Goal: Task Accomplishment & Management: Manage account settings

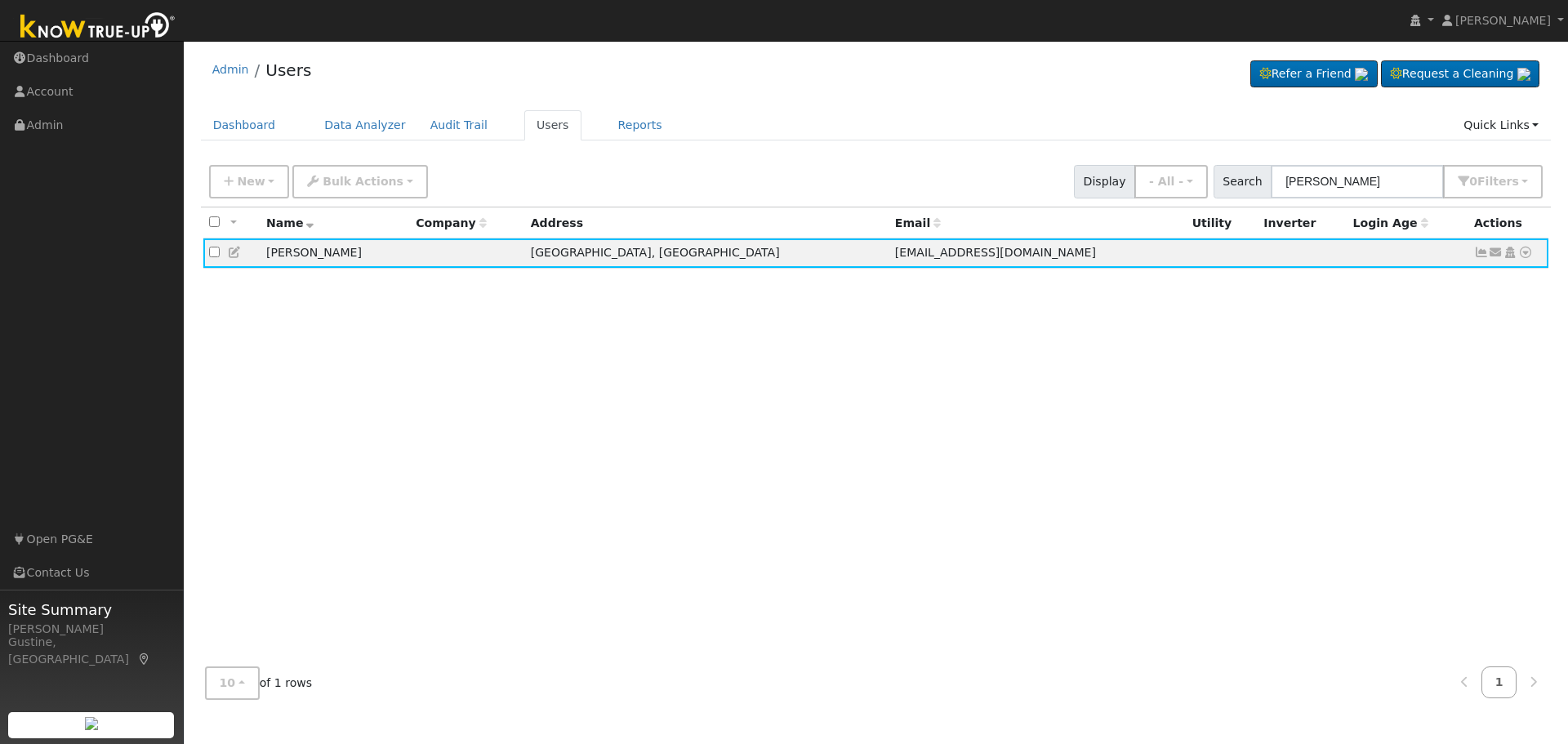
click at [1341, 175] on input "[PERSON_NAME]" at bounding box center [1357, 181] width 173 height 33
type input "[PERSON_NAME]"
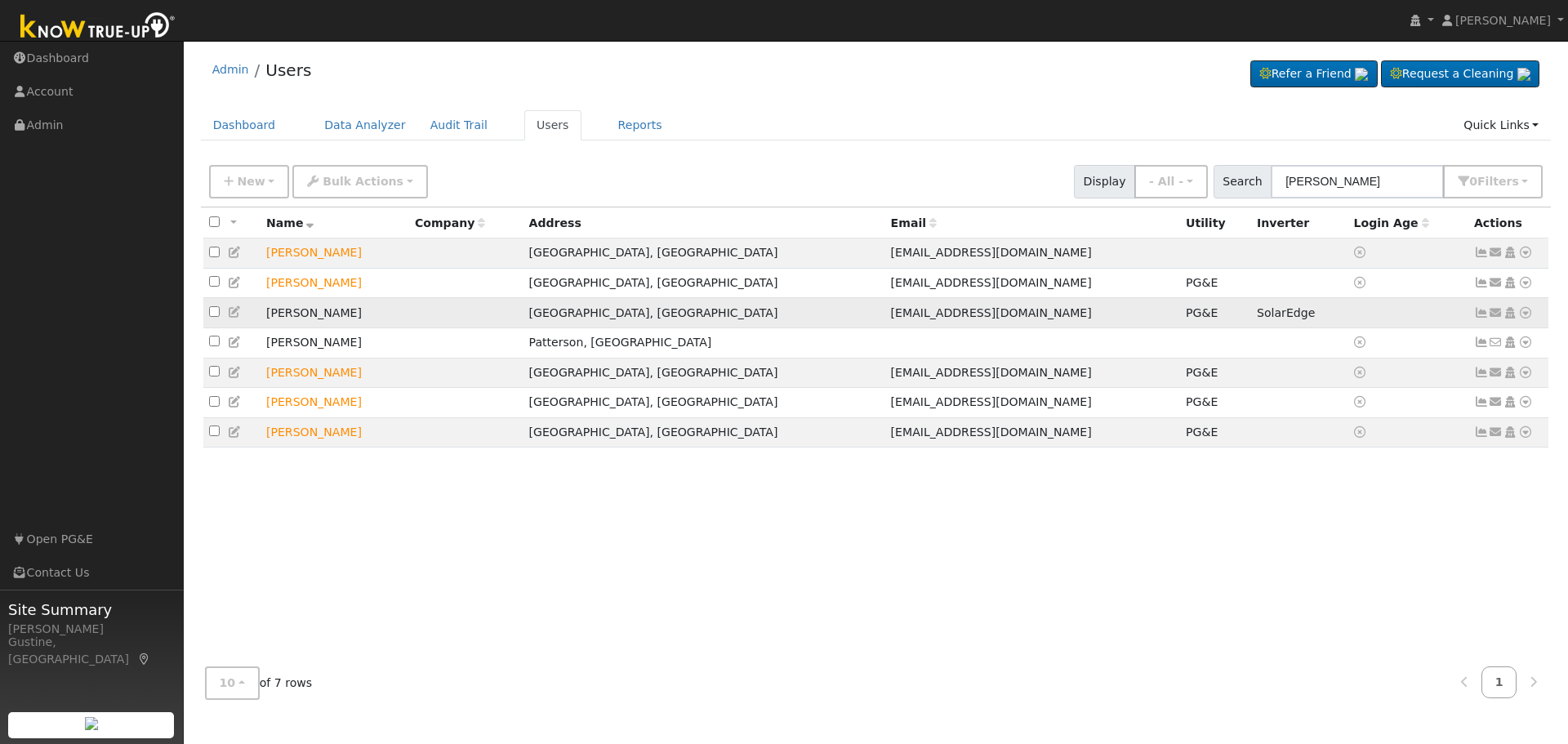
click at [1477, 316] on icon at bounding box center [1481, 313] width 15 height 12
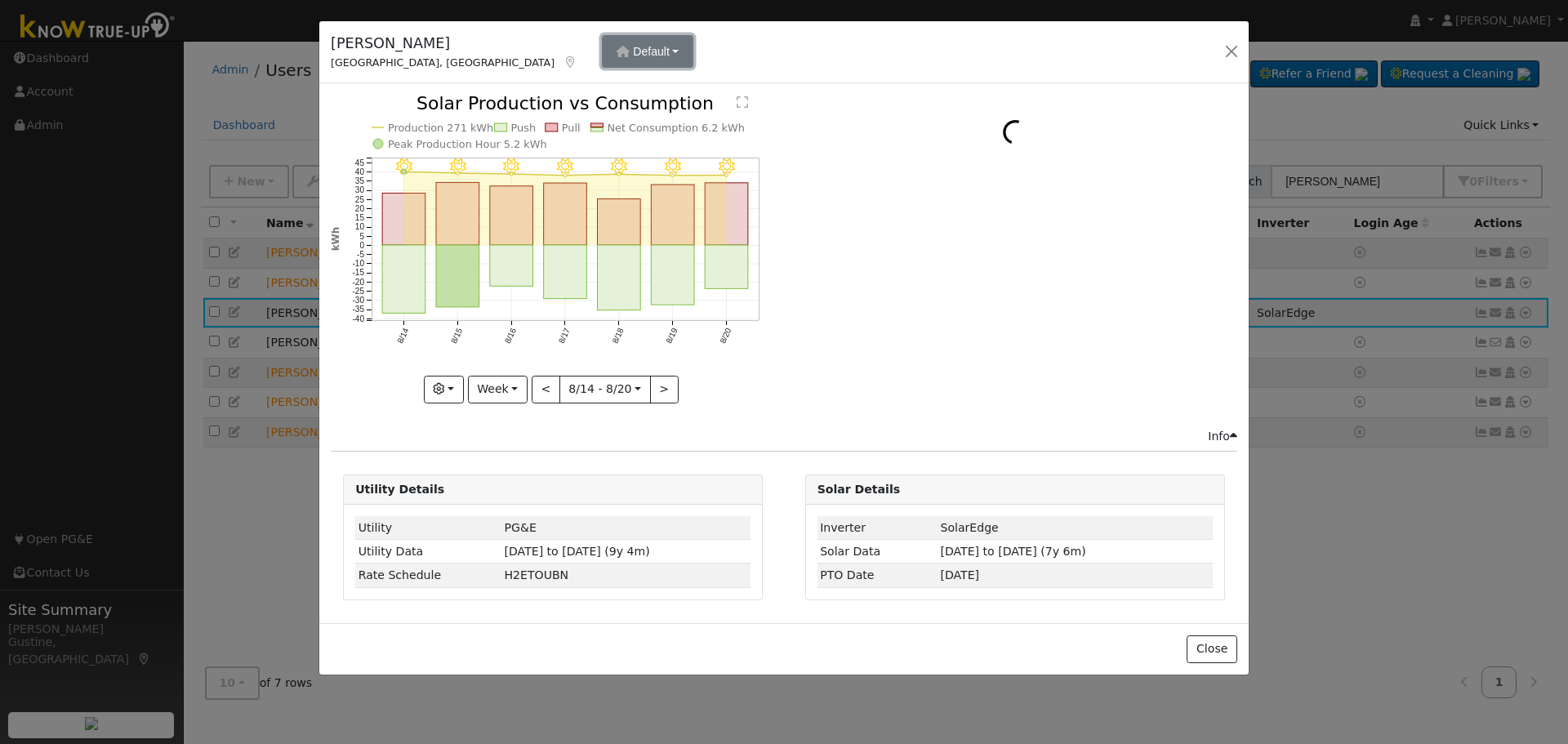
click at [602, 63] on button "Default" at bounding box center [647, 50] width 92 height 32
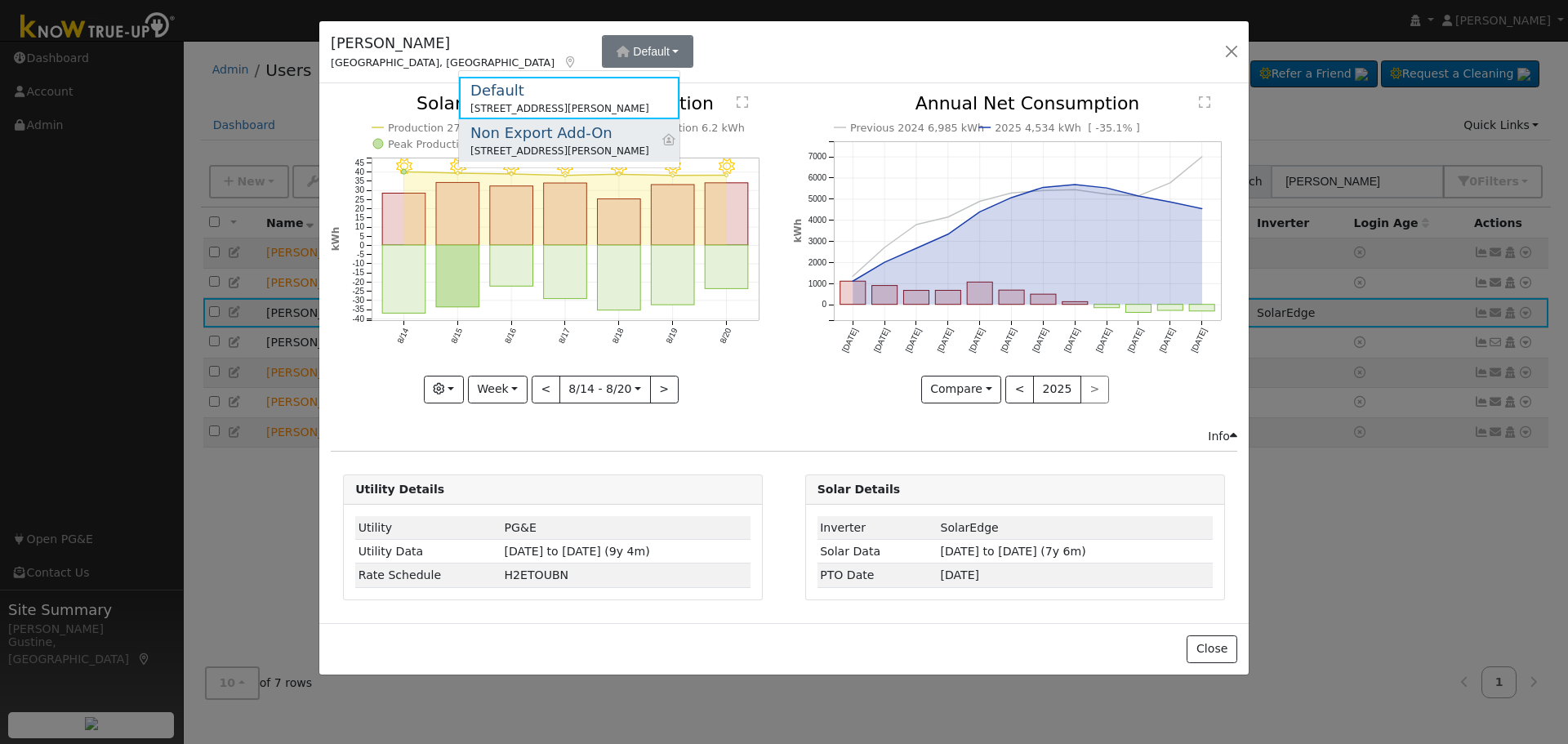
click at [562, 131] on div "Non Export Add-On" at bounding box center [559, 132] width 179 height 22
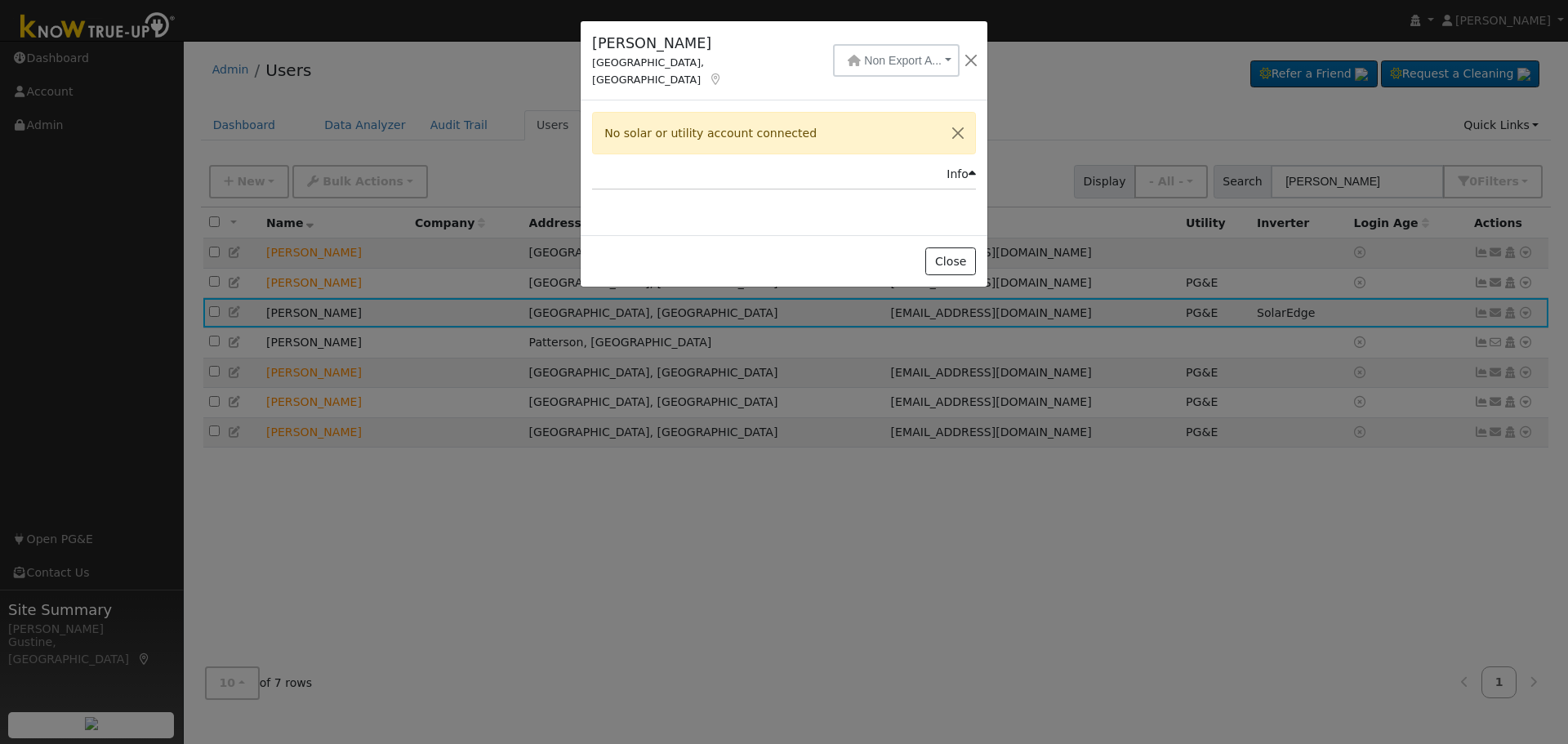
click at [806, 76] on div "[PERSON_NAME], [GEOGRAPHIC_DATA] Non Export A... Default [STREET_ADDRESS][PERSO…" at bounding box center [784, 61] width 406 height 80
click at [864, 54] on span "Non Export A..." at bounding box center [903, 60] width 78 height 13
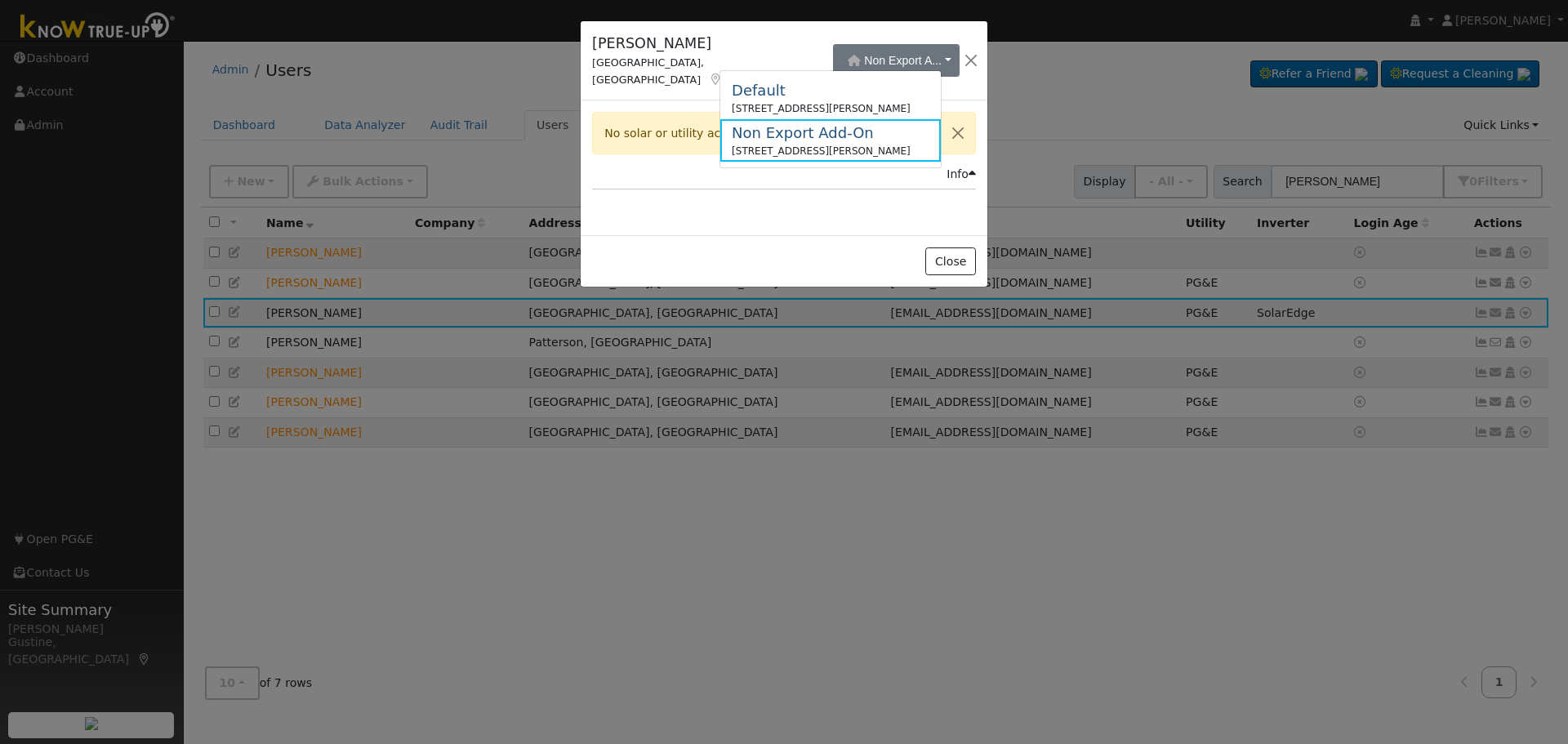
click at [759, 85] on div "Default" at bounding box center [821, 90] width 179 height 22
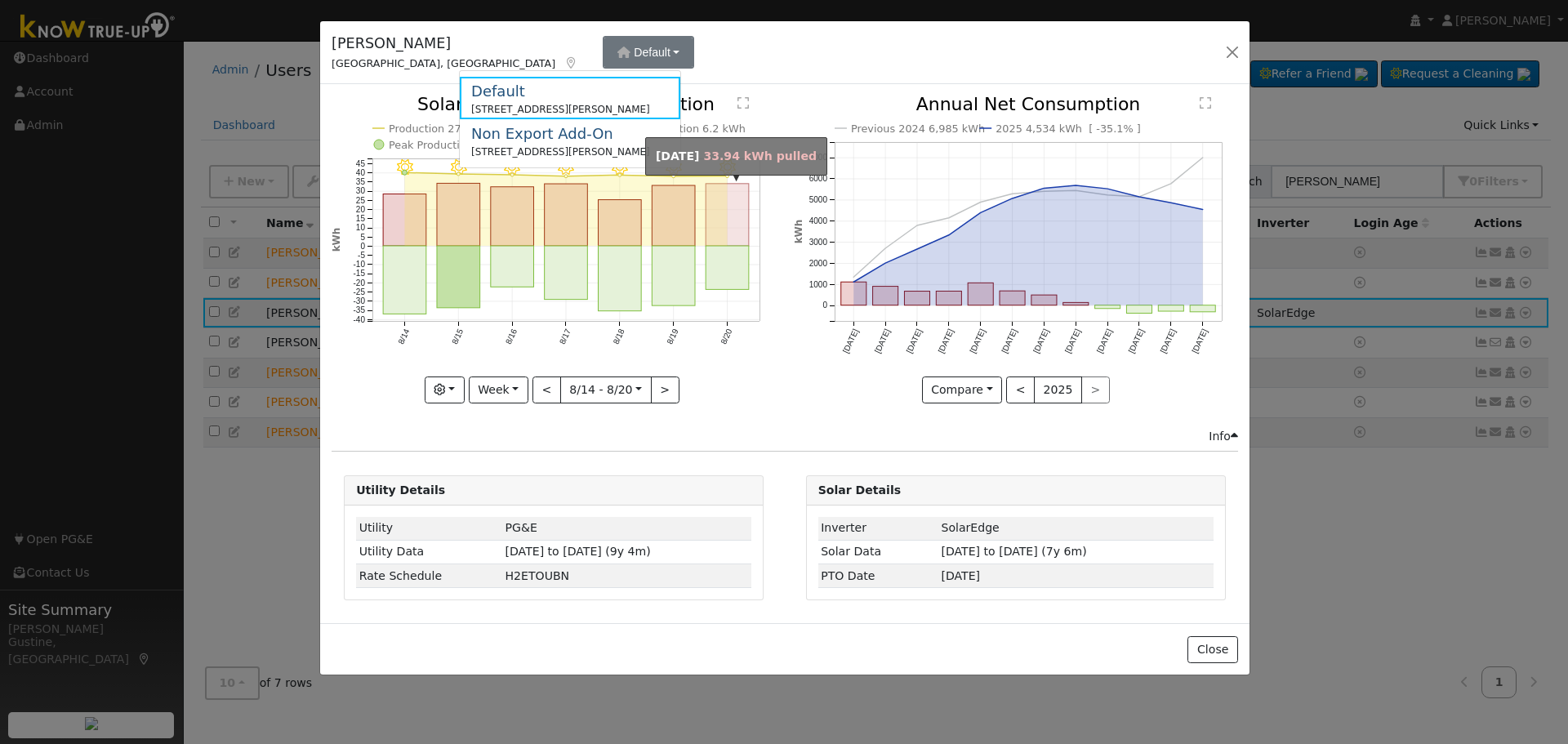
click at [754, 257] on icon "8/20 - Clear 8/19 - Clear 8/18 - Clear 8/17 - Clear 8/16 - Clear 8/15 - Clear 8…" at bounding box center [554, 248] width 444 height 306
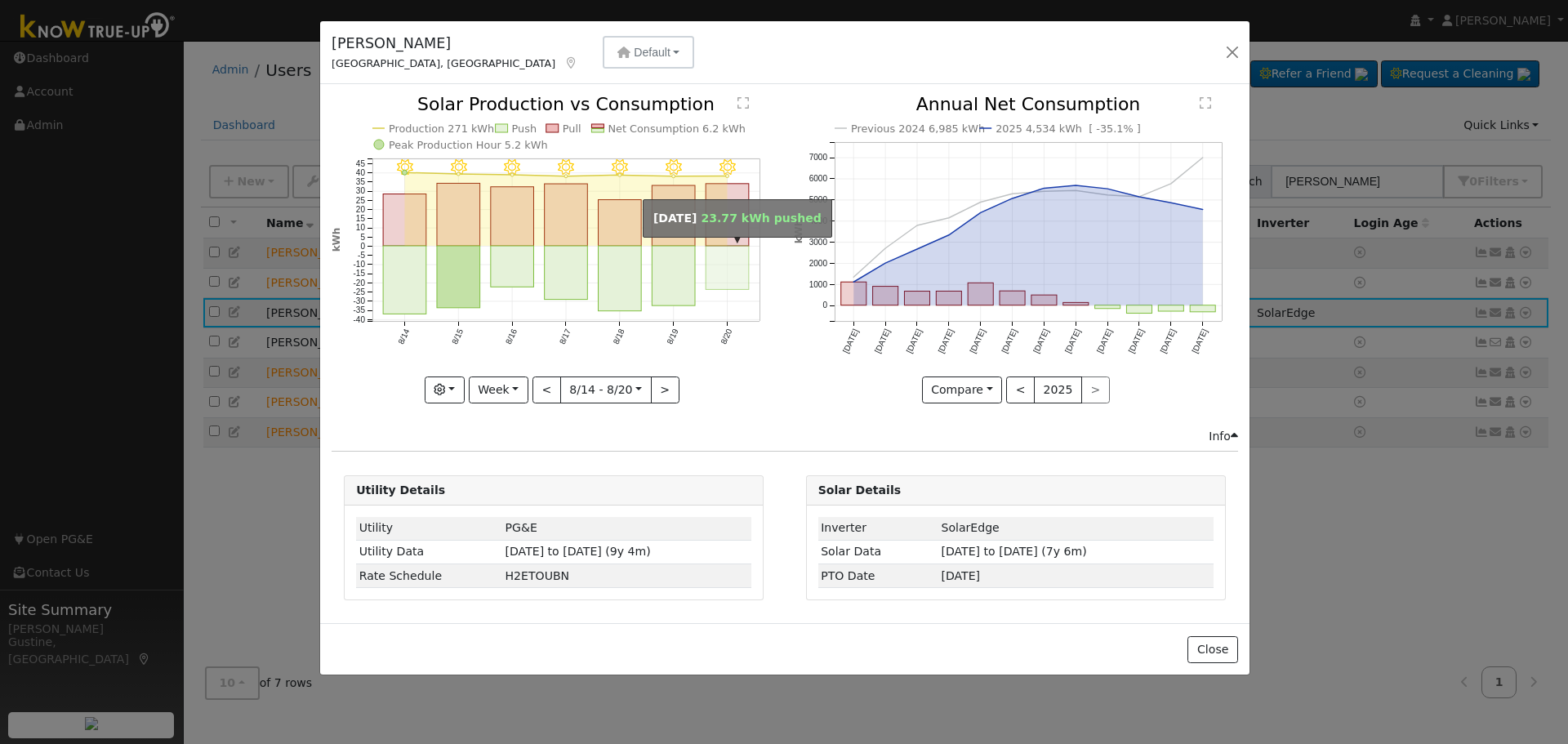
click at [740, 257] on rect "onclick=""" at bounding box center [728, 267] width 43 height 43
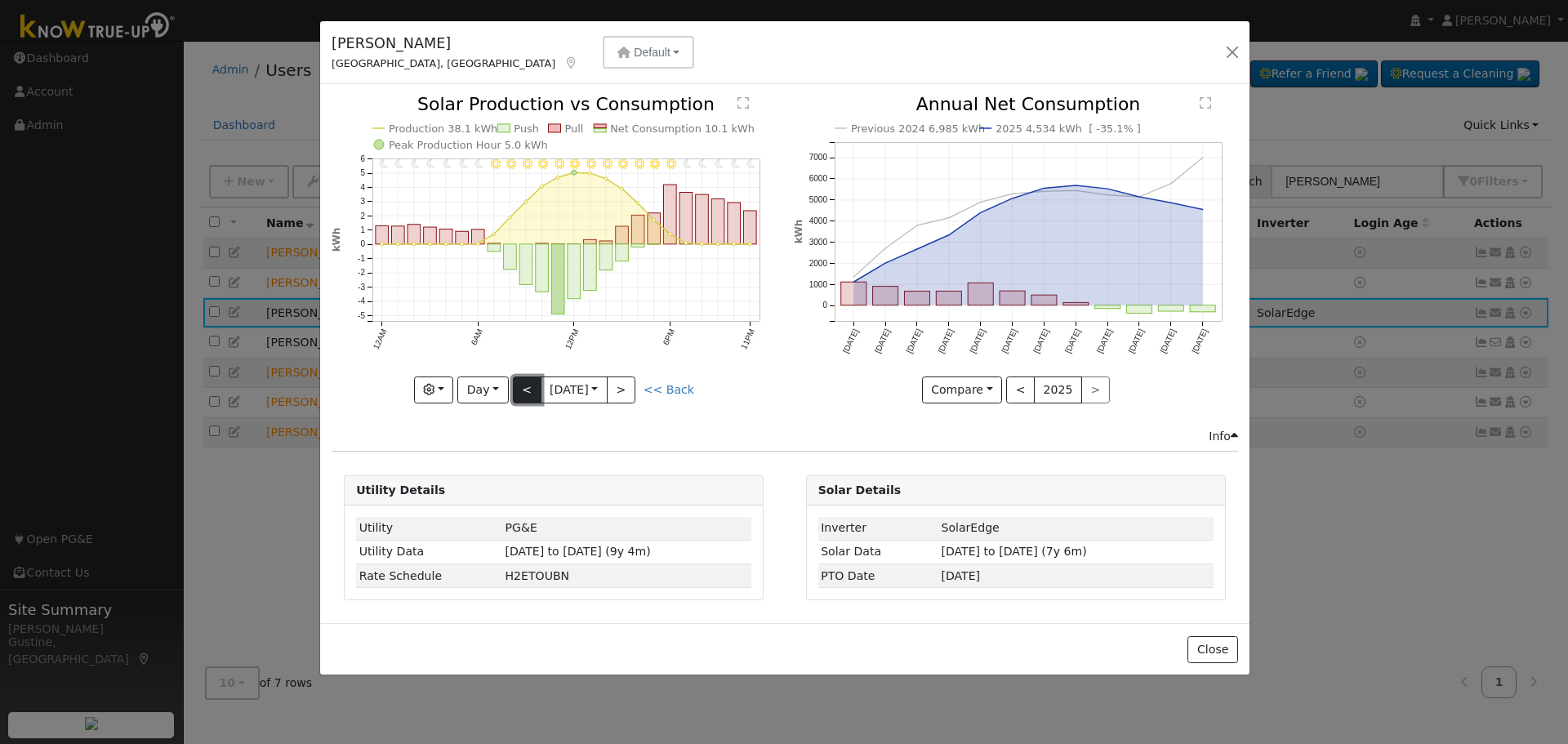
click at [530, 396] on button "<" at bounding box center [527, 391] width 29 height 28
click at [530, 393] on button "<" at bounding box center [527, 391] width 29 height 28
click at [530, 393] on div "11PM - Clear 10PM - Clear 9PM - Clear 8PM - Clear 7PM - Clear 6PM - Clear 5PM -…" at bounding box center [554, 249] width 444 height 308
click at [530, 393] on button "<" at bounding box center [527, 391] width 29 height 28
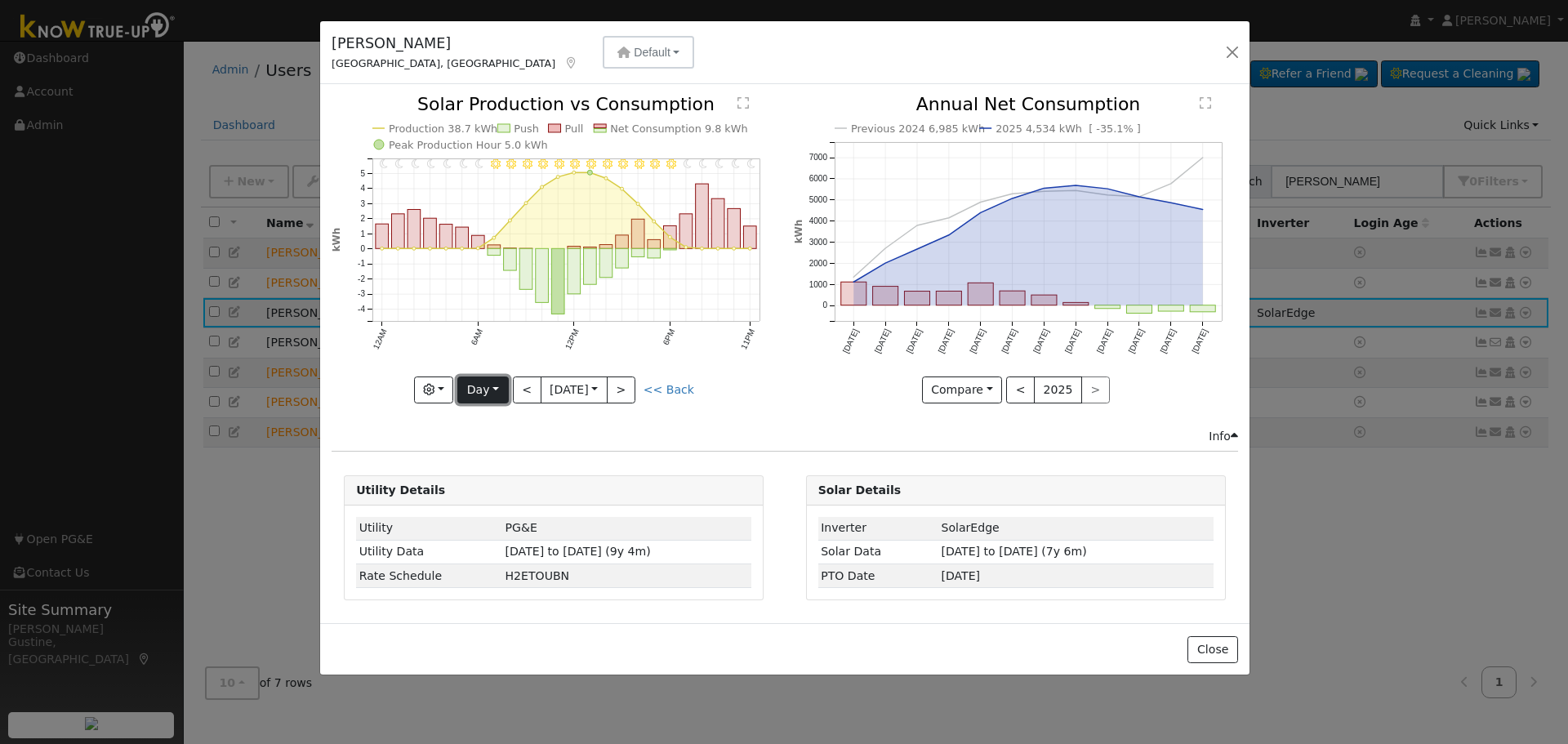
click at [465, 381] on button "Day" at bounding box center [482, 391] width 50 height 28
click at [530, 483] on link "Year" at bounding box center [515, 492] width 113 height 23
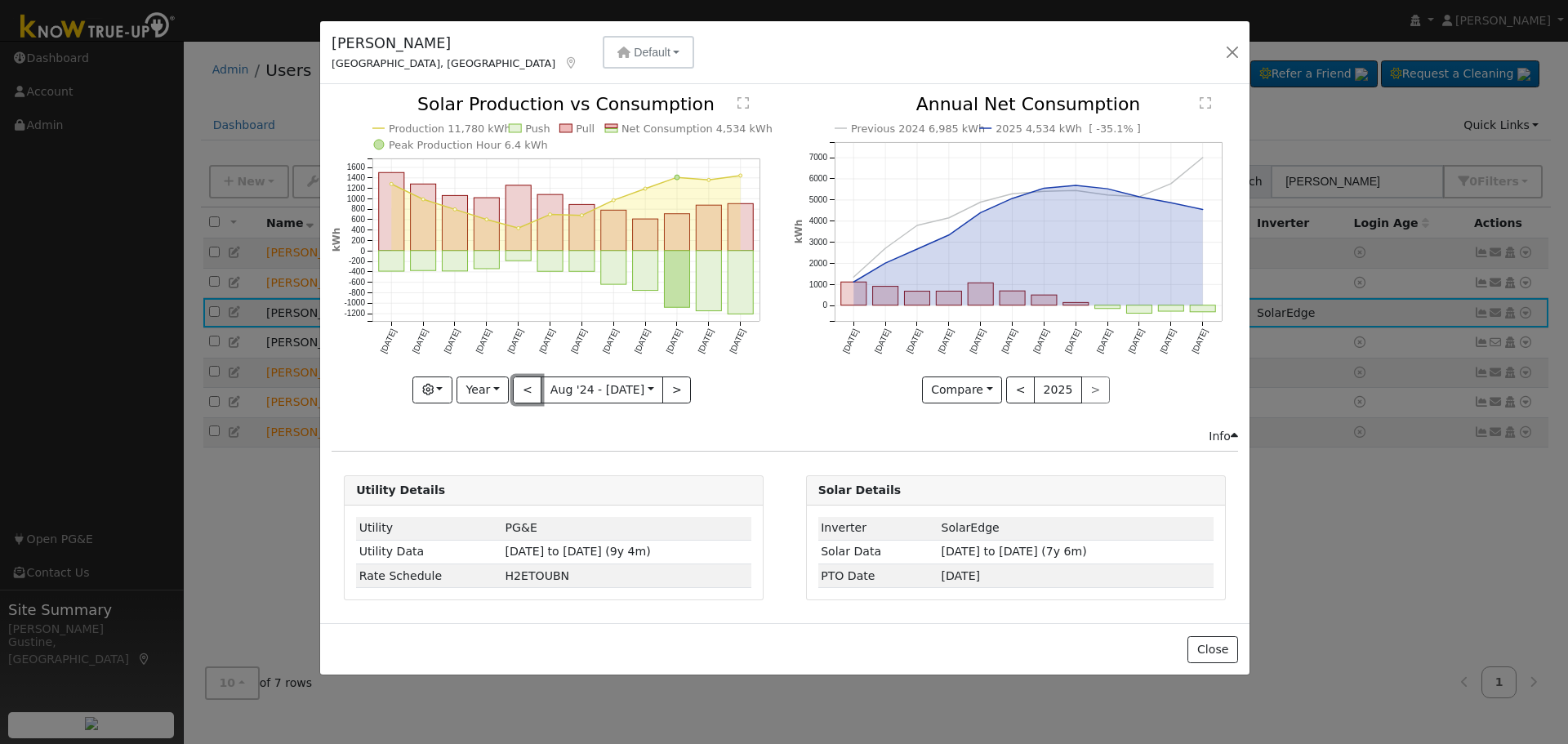
click at [529, 392] on button "<" at bounding box center [527, 391] width 29 height 28
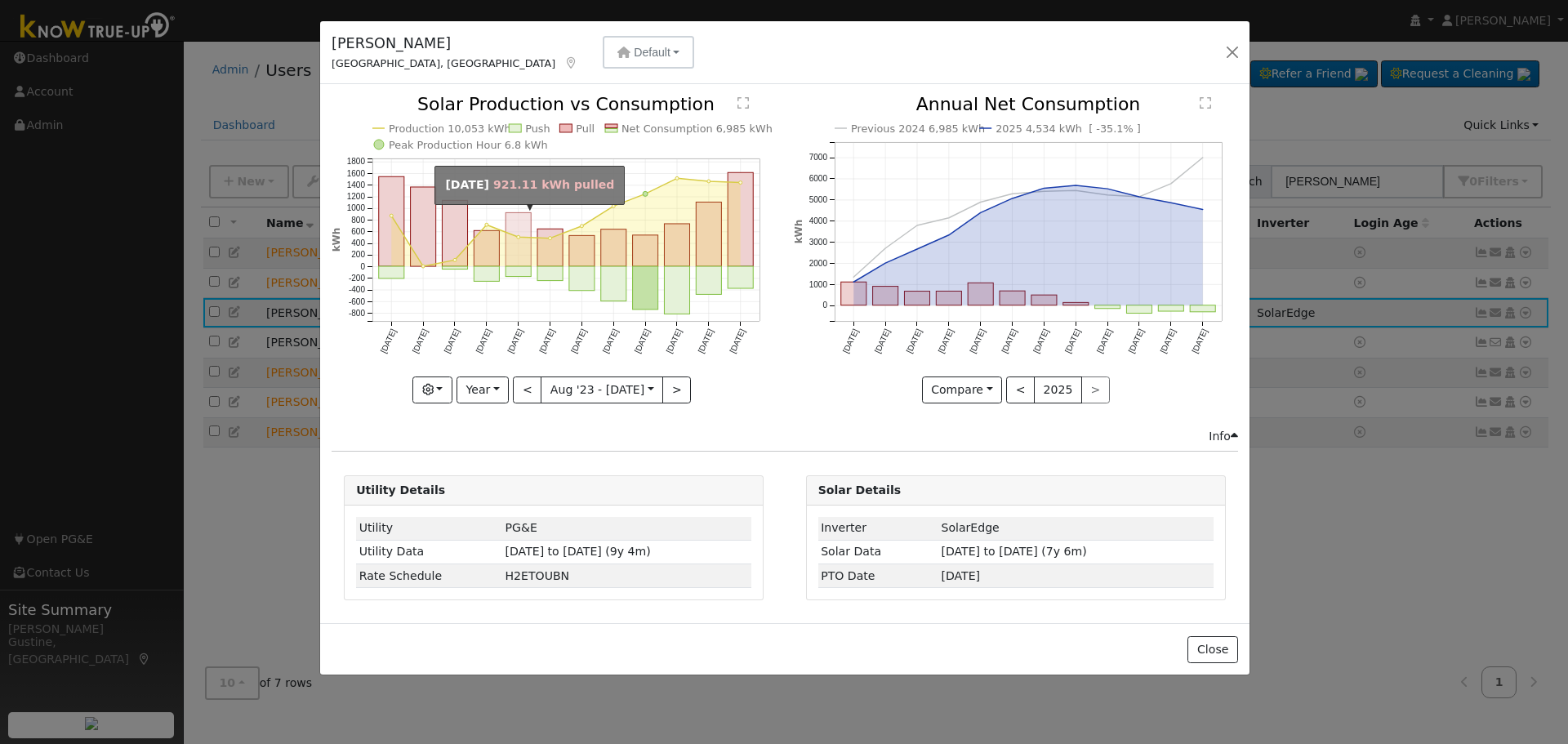
click at [511, 256] on rect "onclick=""" at bounding box center [518, 239] width 26 height 54
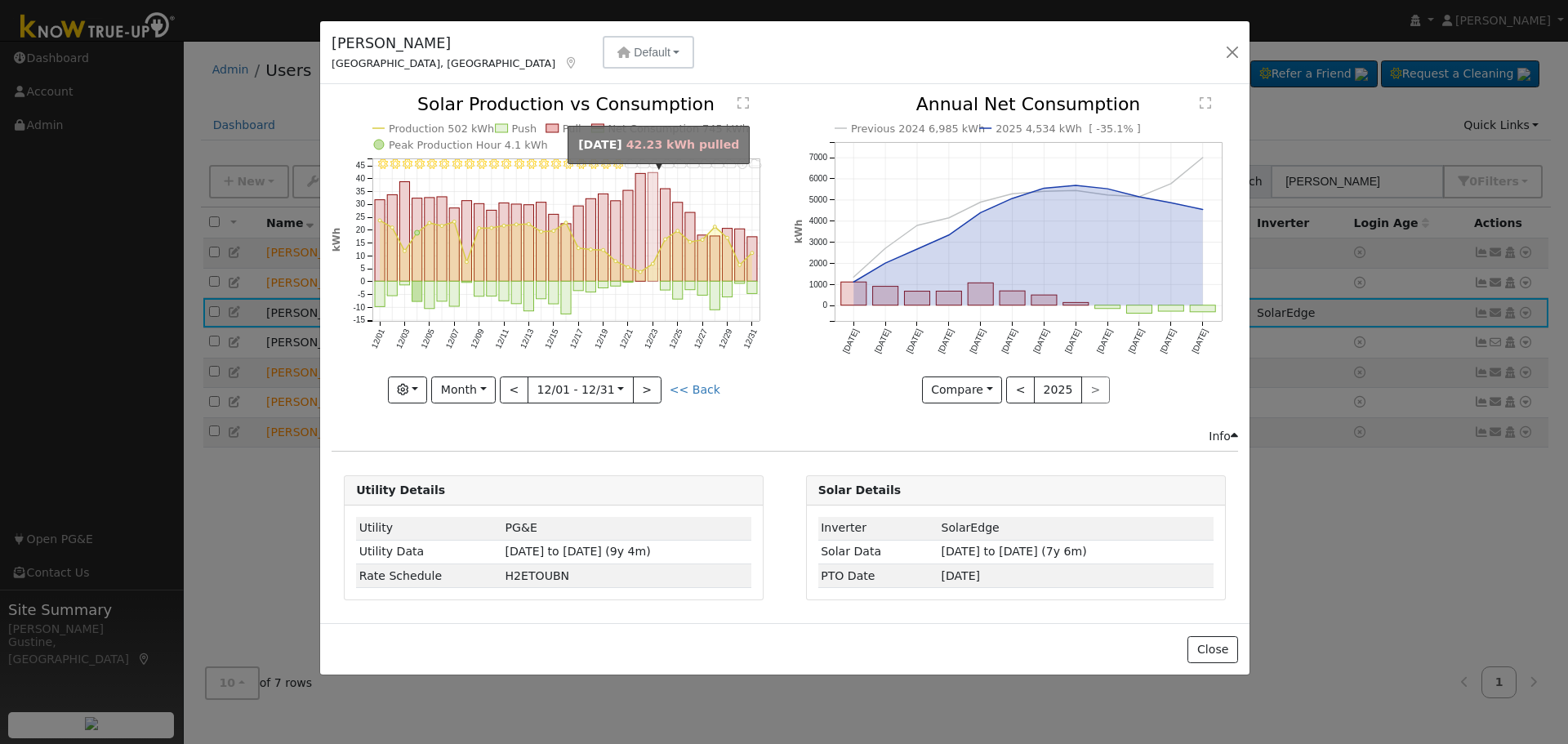
click at [654, 242] on rect "onclick=""" at bounding box center [654, 226] width 10 height 108
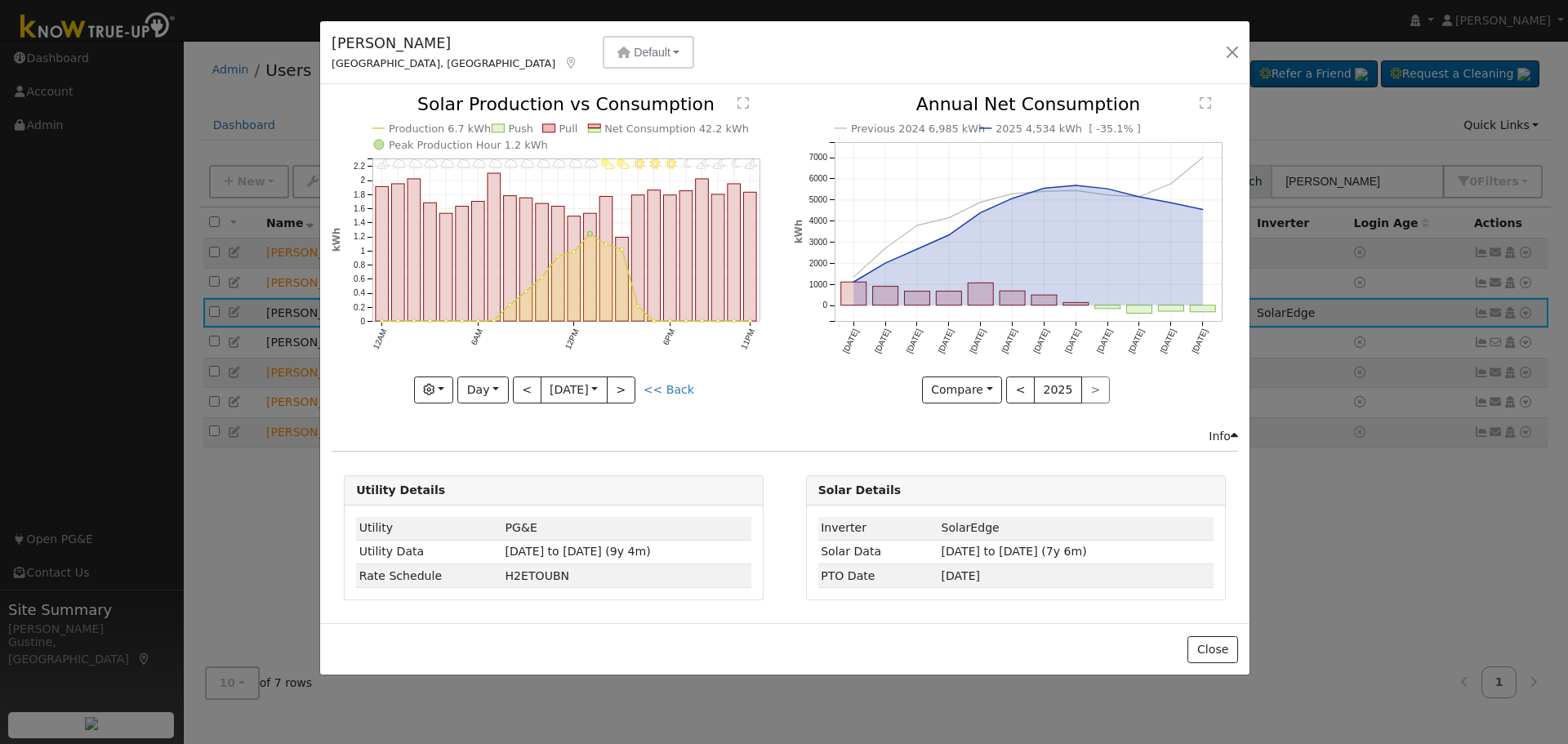
click at [637, 404] on div "11PM - PartlyCloudy 10PM - MostlyClear 9PM - PartlyCloudy 8PM - PartlyCloudy 7P…" at bounding box center [554, 262] width 462 height 333
click at [635, 384] on button ">" at bounding box center [621, 391] width 29 height 28
type input "[DATE]"
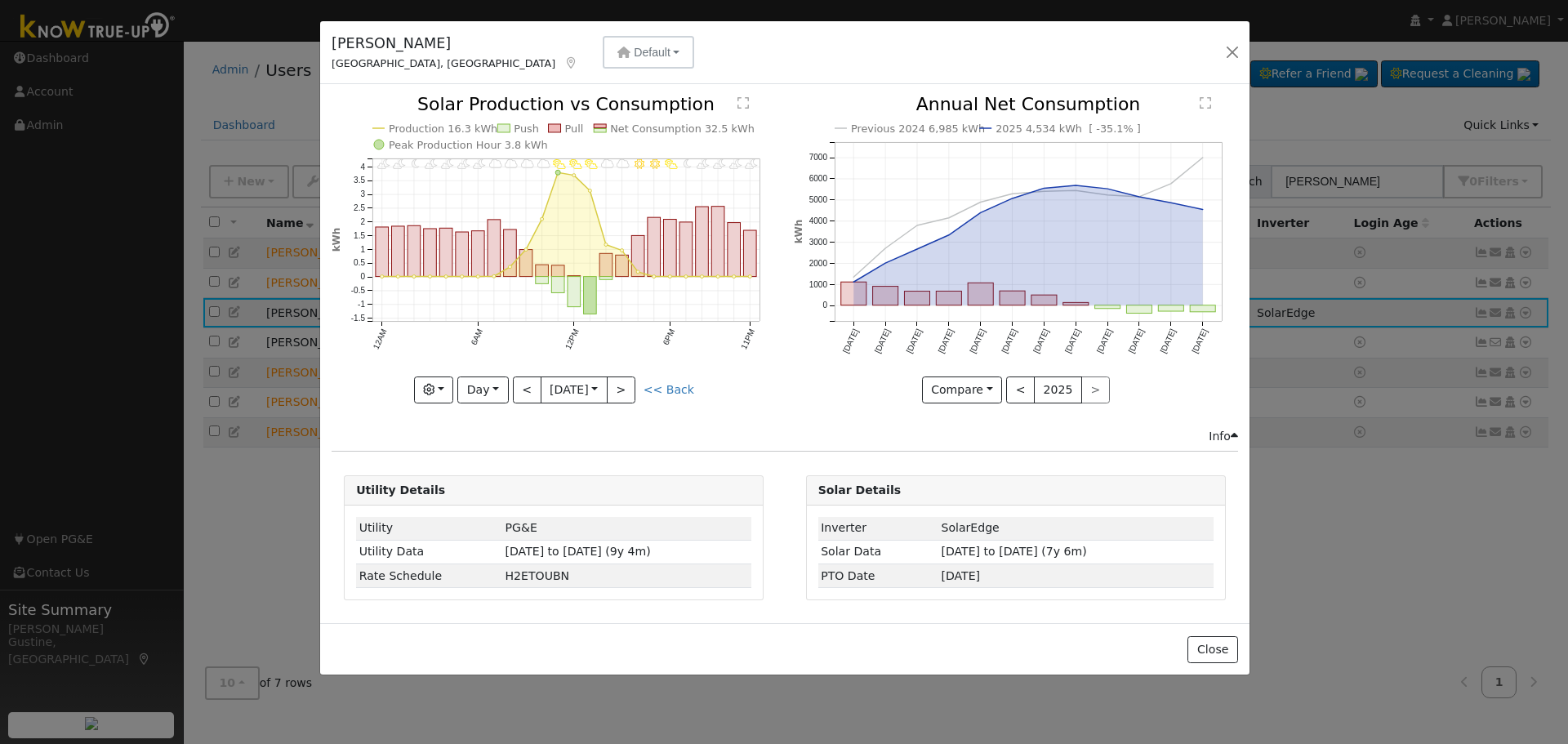
click at [587, 408] on div "11PM - PartlyCloudy 10PM - PartlyCloudy 9PM - PartlyCloudy 8PM - PartlyCloudy 7…" at bounding box center [554, 262] width 462 height 333
click at [584, 392] on input "[DATE]" at bounding box center [573, 391] width 65 height 26
click at [718, 413] on input "2023" at bounding box center [715, 419] width 59 height 18
click at [733, 415] on span at bounding box center [739, 414] width 12 height 9
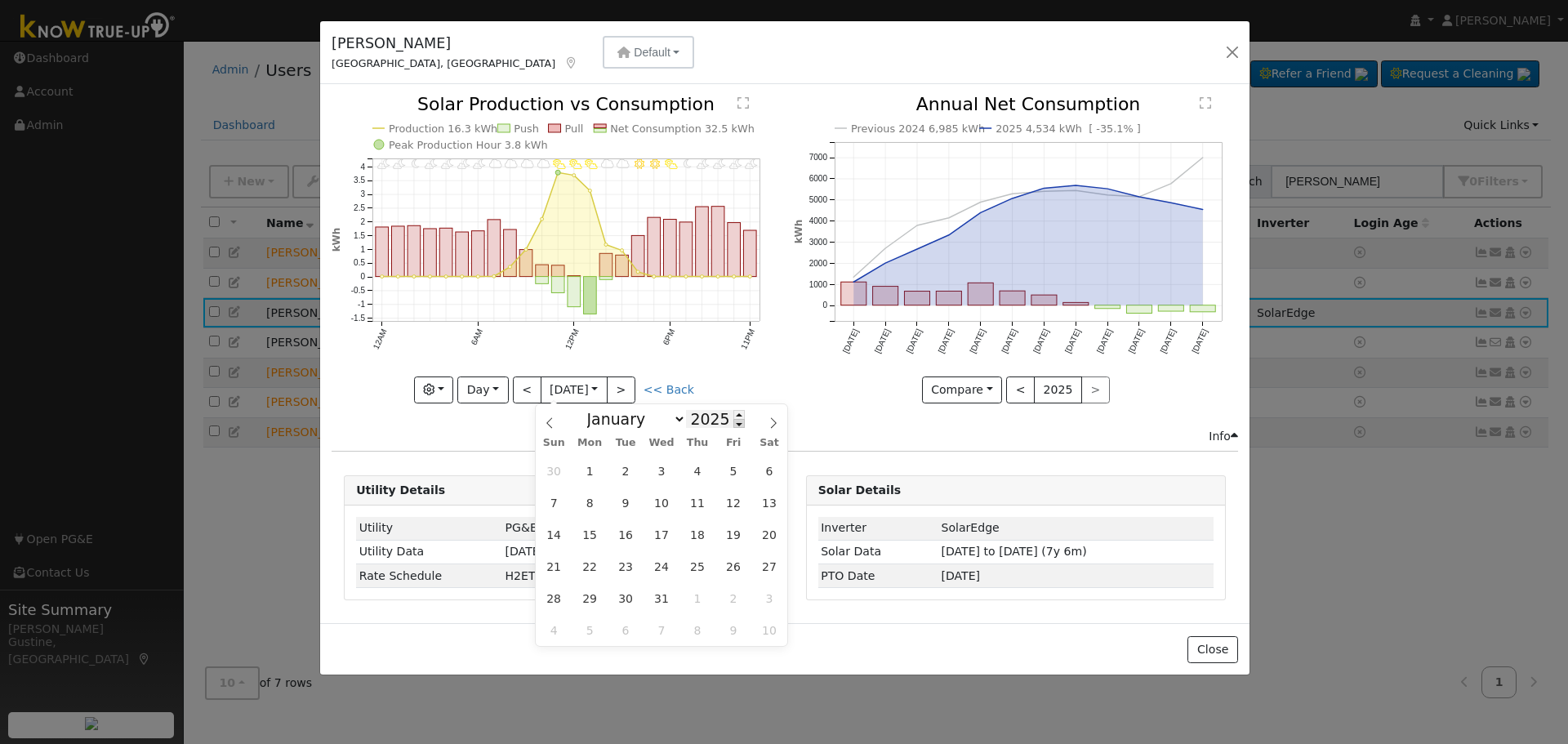
click at [733, 426] on span at bounding box center [739, 423] width 12 height 9
click at [733, 415] on span at bounding box center [739, 414] width 12 height 9
type input "2025"
click at [556, 416] on span at bounding box center [549, 419] width 28 height 28
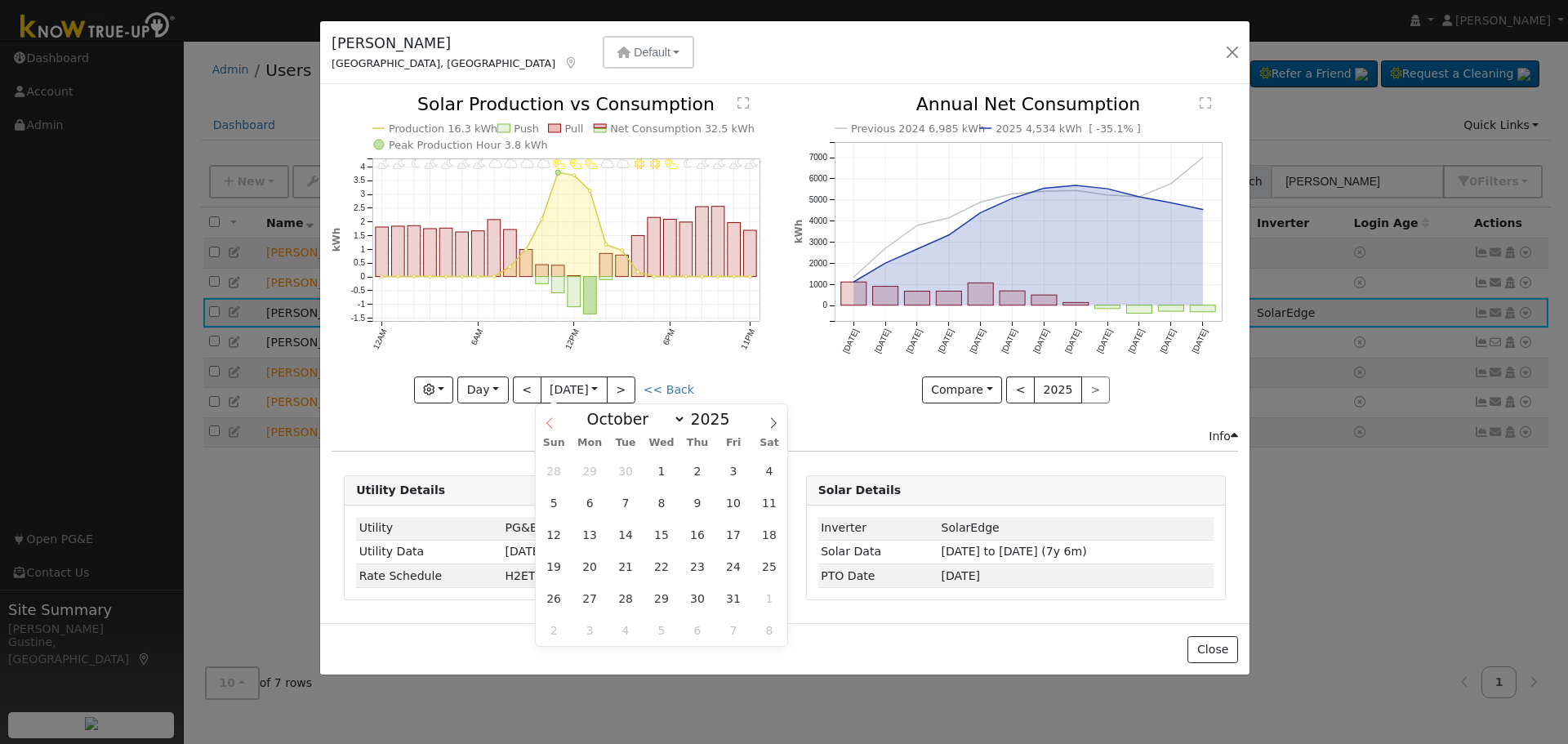
click at [556, 416] on span at bounding box center [549, 419] width 28 height 28
click at [557, 416] on span at bounding box center [549, 419] width 28 height 28
select select "7"
click at [647, 532] on span "13" at bounding box center [662, 535] width 31 height 31
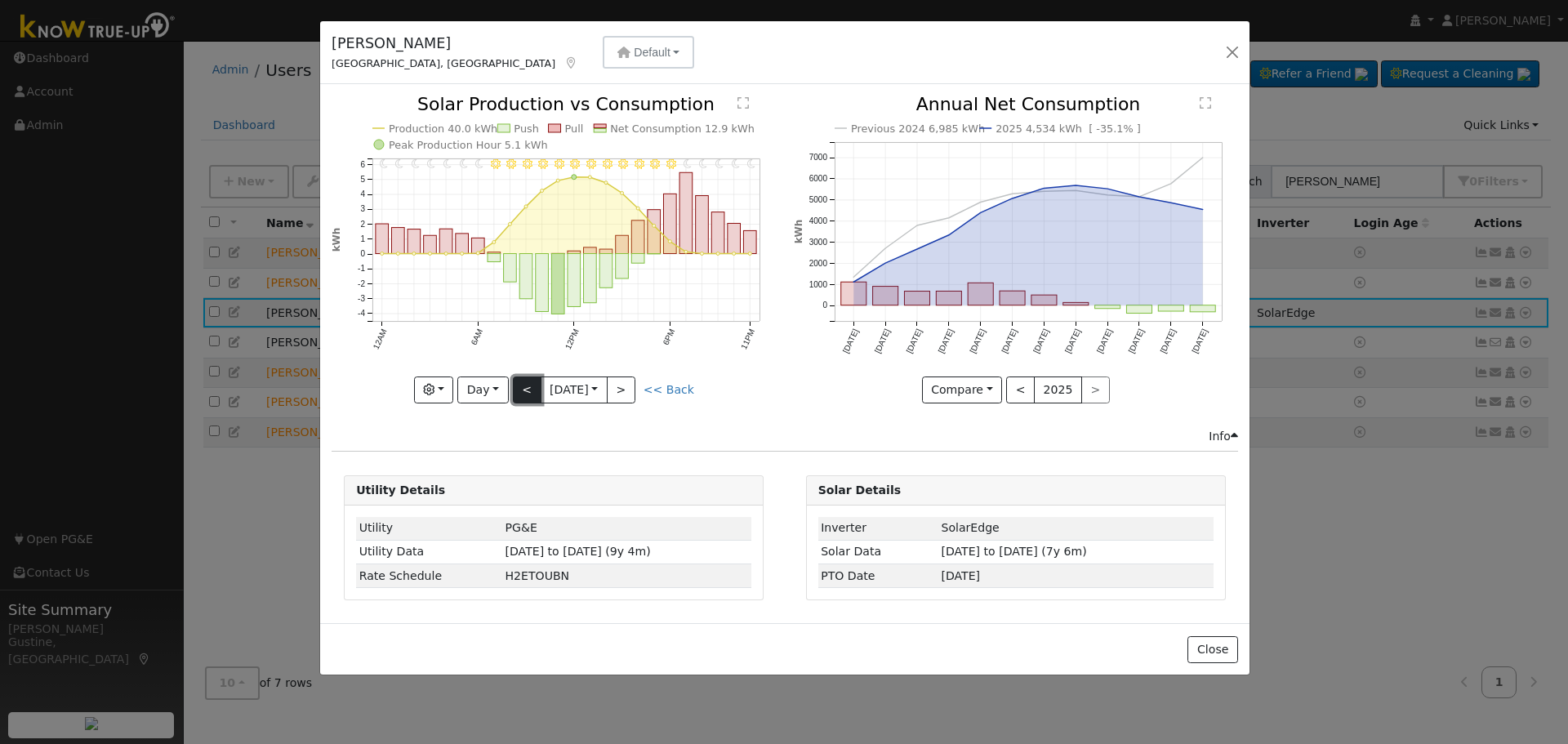
click at [520, 386] on button "<" at bounding box center [527, 391] width 29 height 28
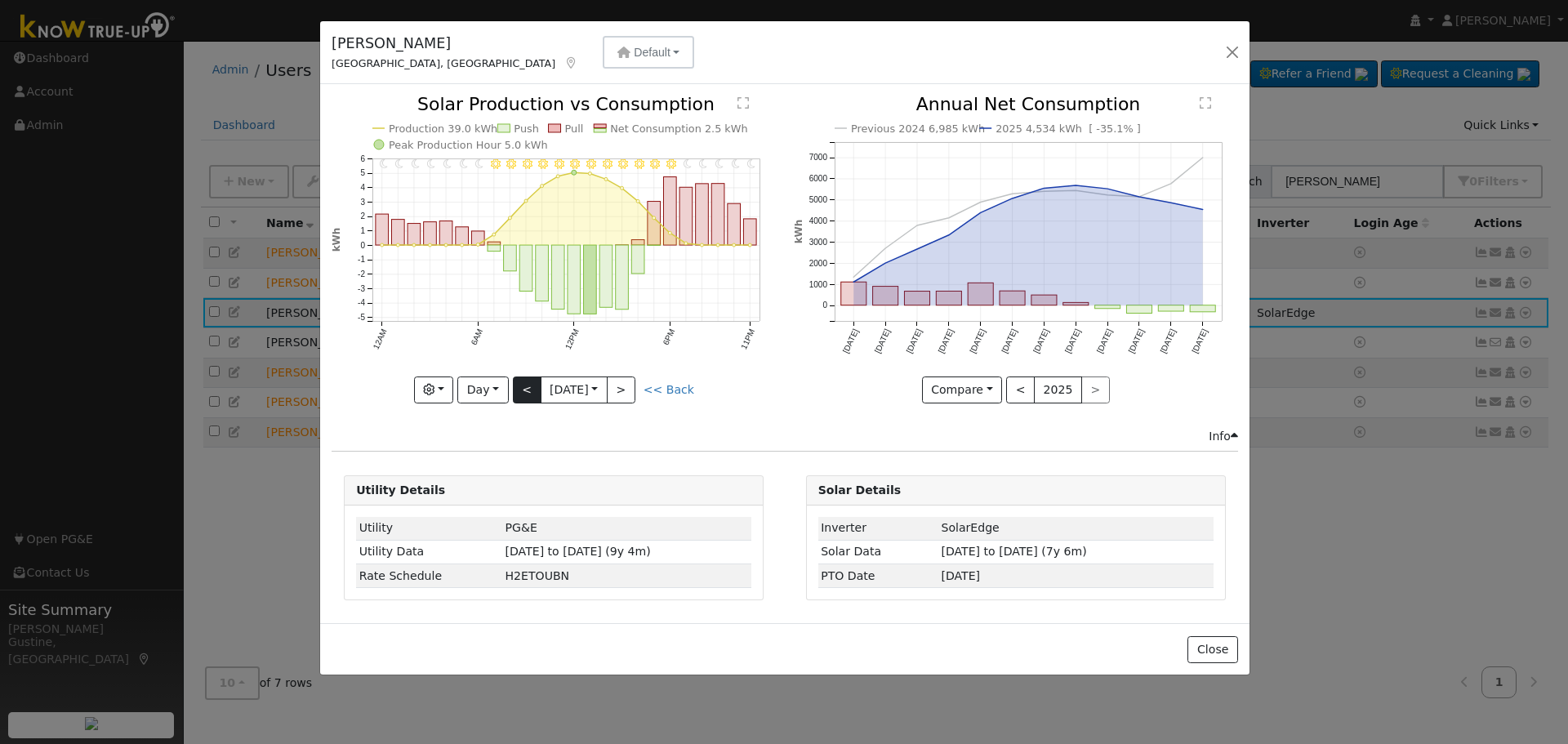
click at [520, 386] on div at bounding box center [554, 249] width 444 height 308
click at [521, 391] on button "<" at bounding box center [527, 391] width 29 height 28
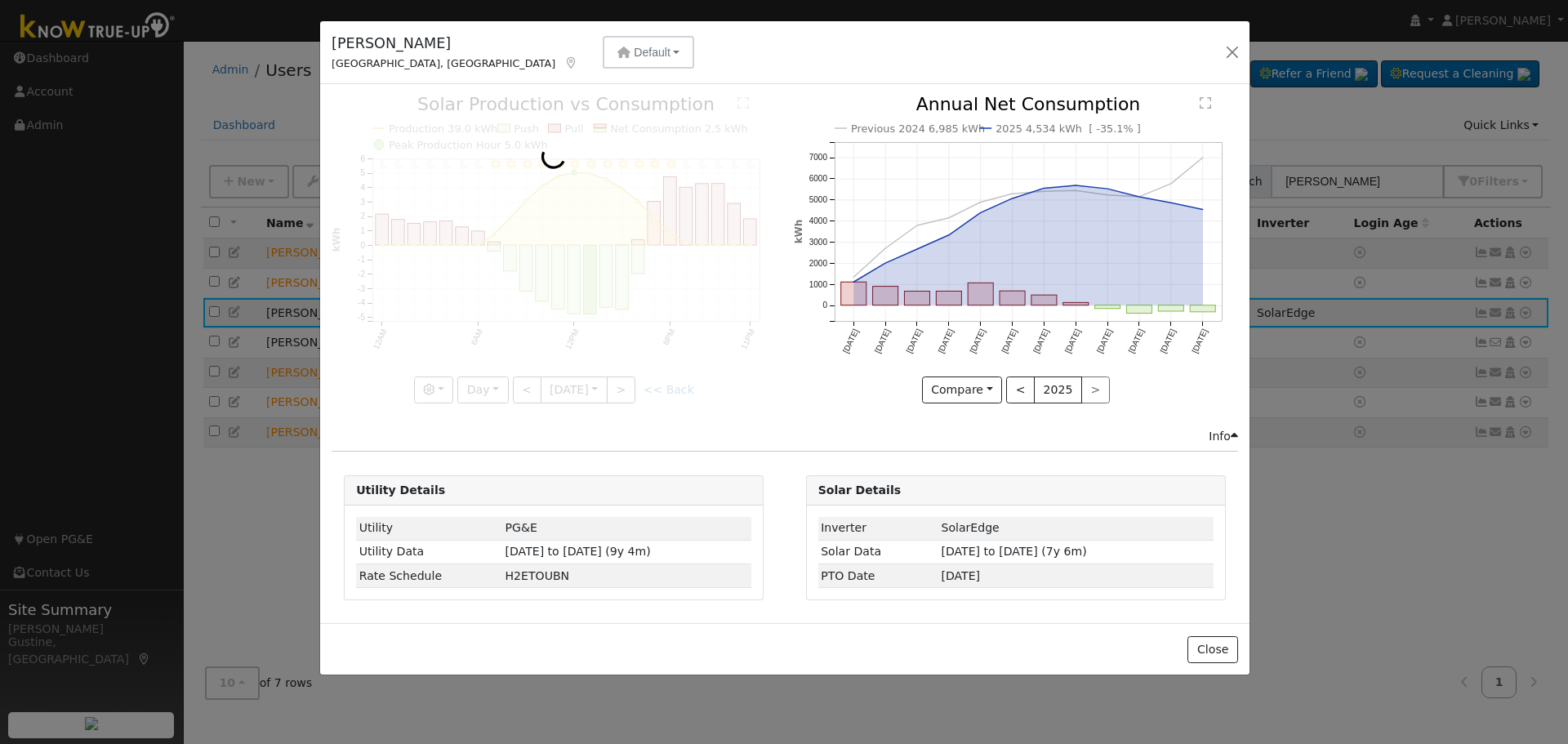
click at [521, 391] on div at bounding box center [554, 249] width 444 height 308
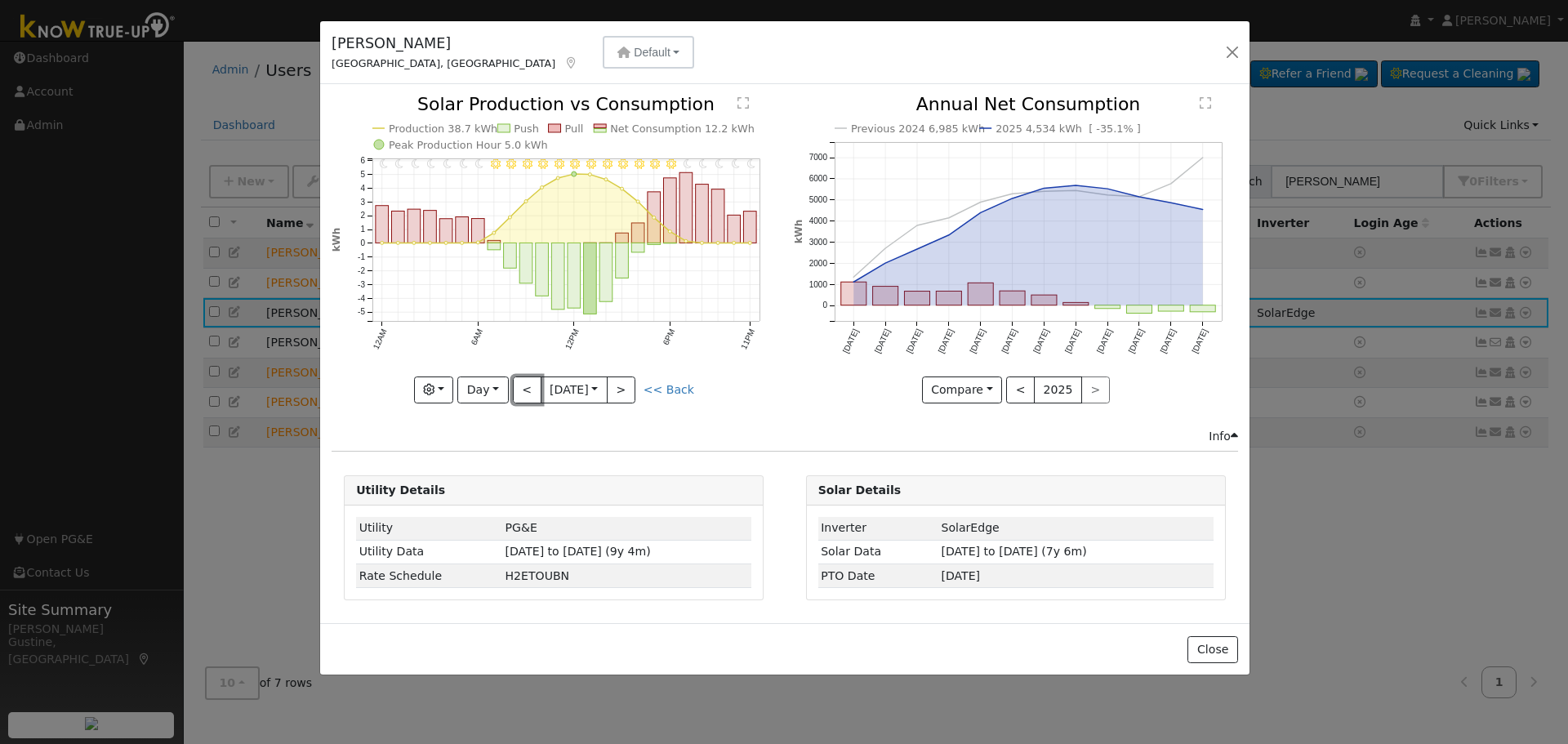
click at [521, 391] on button "<" at bounding box center [527, 391] width 29 height 28
click at [0, 0] on div at bounding box center [0, 0] width 0 height 0
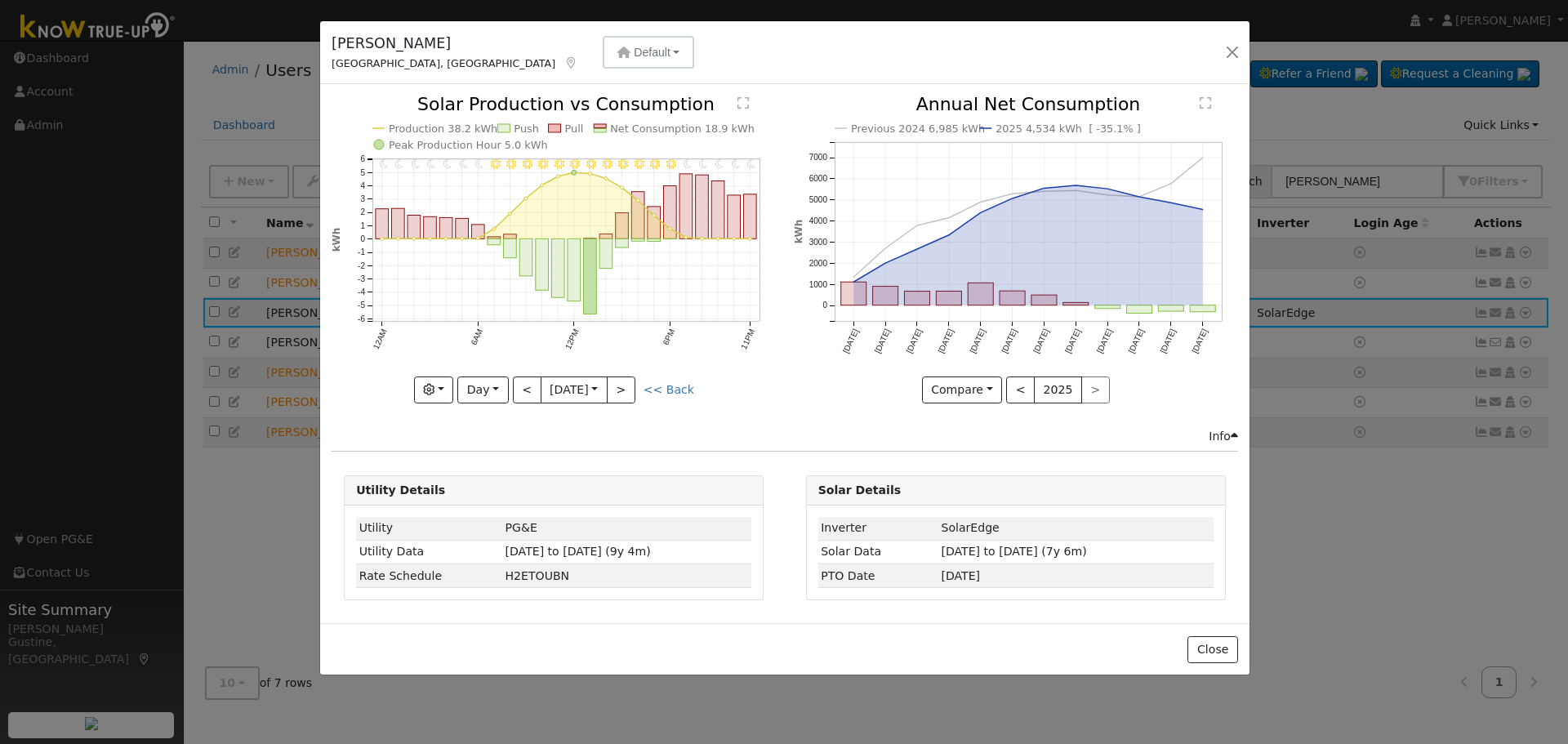
click at [521, 391] on div at bounding box center [554, 249] width 444 height 308
click at [521, 391] on div "11PM - Clear 10PM - Clear 9PM - Clear 8PM - Clear 7PM - Clear 6PM - Clear 5PM -…" at bounding box center [554, 249] width 444 height 308
click at [521, 391] on button "<" at bounding box center [527, 391] width 29 height 28
click at [0, 0] on div at bounding box center [0, 0] width 0 height 0
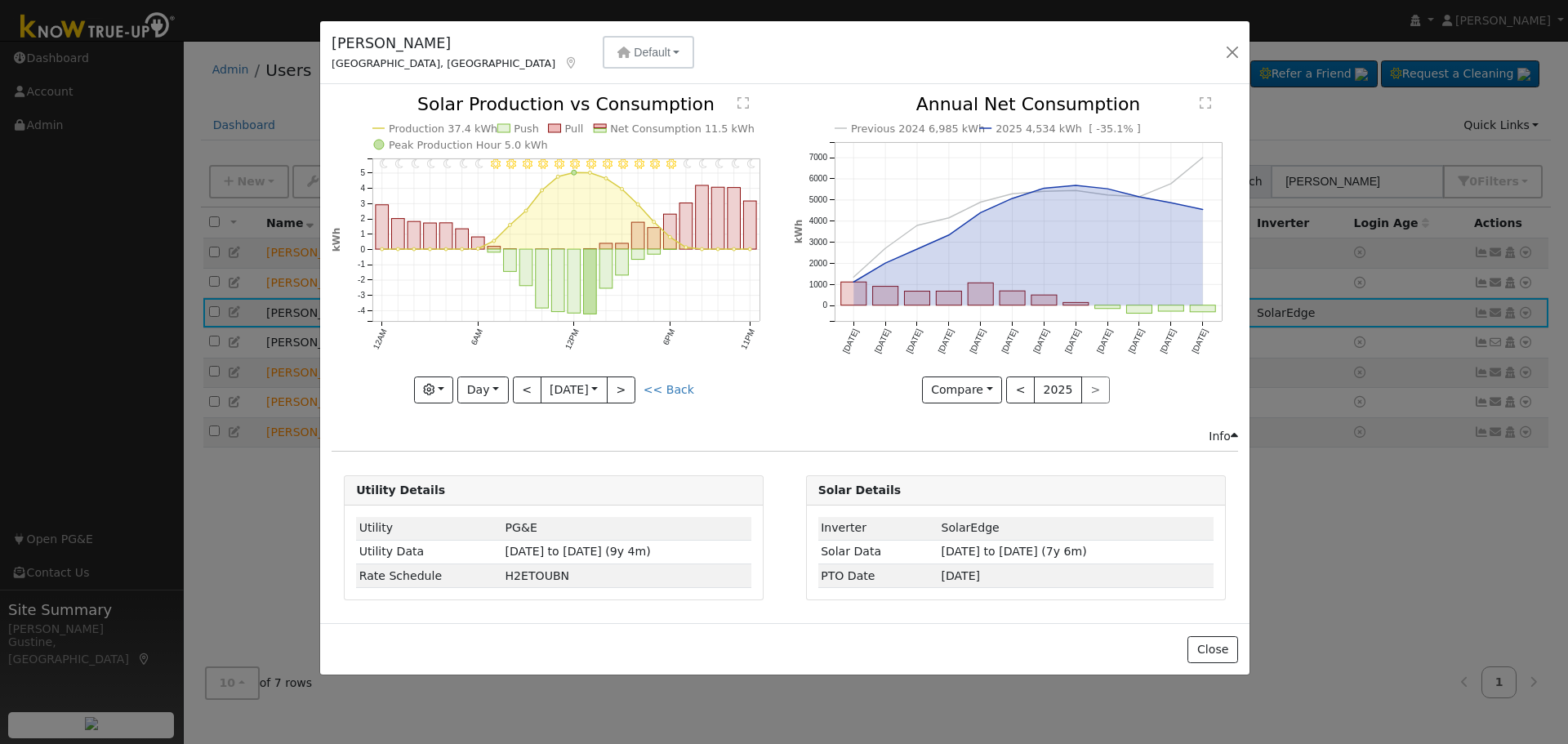
click at [521, 391] on div at bounding box center [554, 249] width 444 height 308
click at [521, 391] on div "11PM - Clear 10PM - Clear 9PM - Clear 8PM - Clear 7PM - Clear 6PM - Clear 5PM -…" at bounding box center [554, 249] width 444 height 308
click at [521, 391] on button "<" at bounding box center [527, 391] width 29 height 28
click at [521, 391] on div at bounding box center [554, 249] width 444 height 308
click at [521, 391] on button "<" at bounding box center [527, 391] width 29 height 28
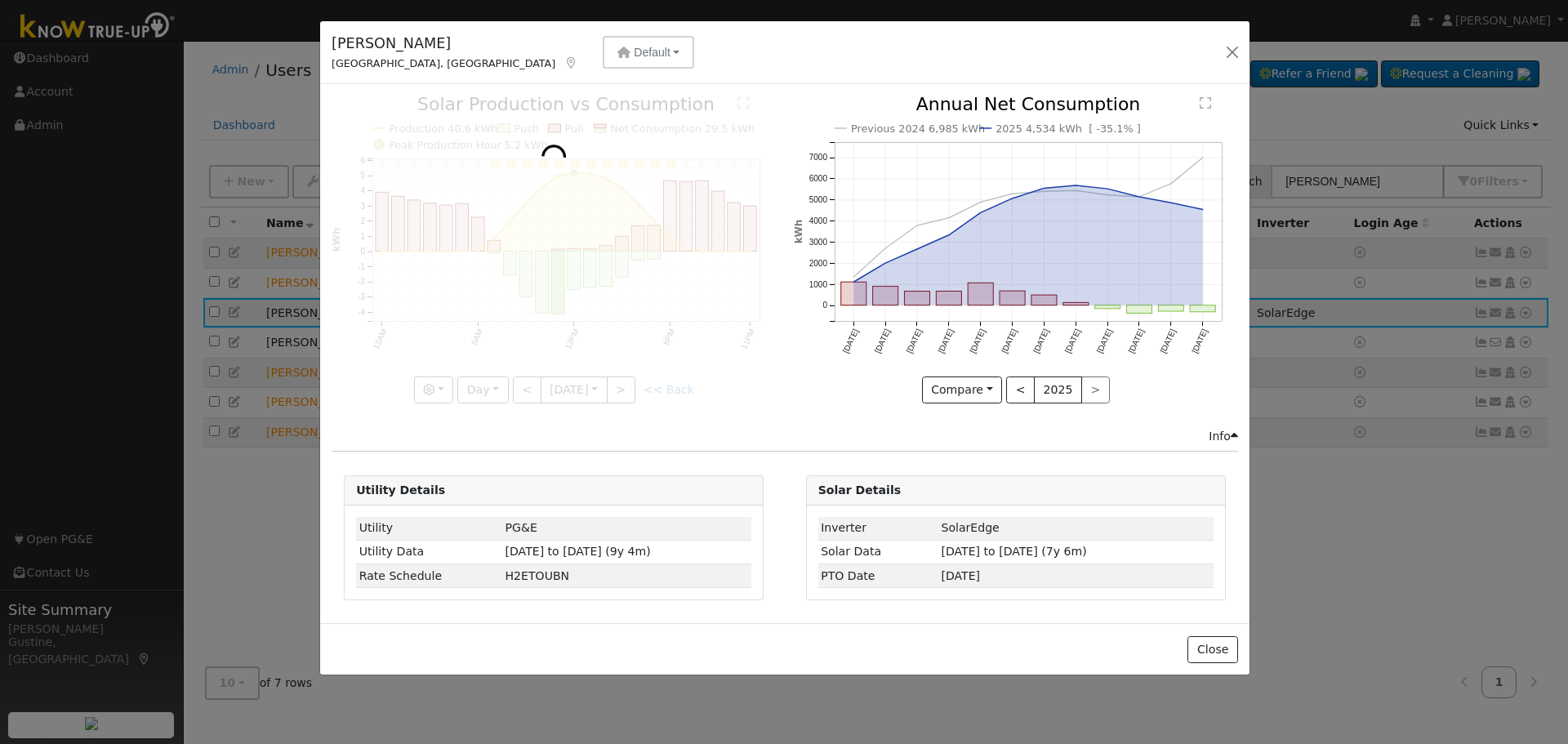
click at [521, 391] on div at bounding box center [554, 249] width 444 height 308
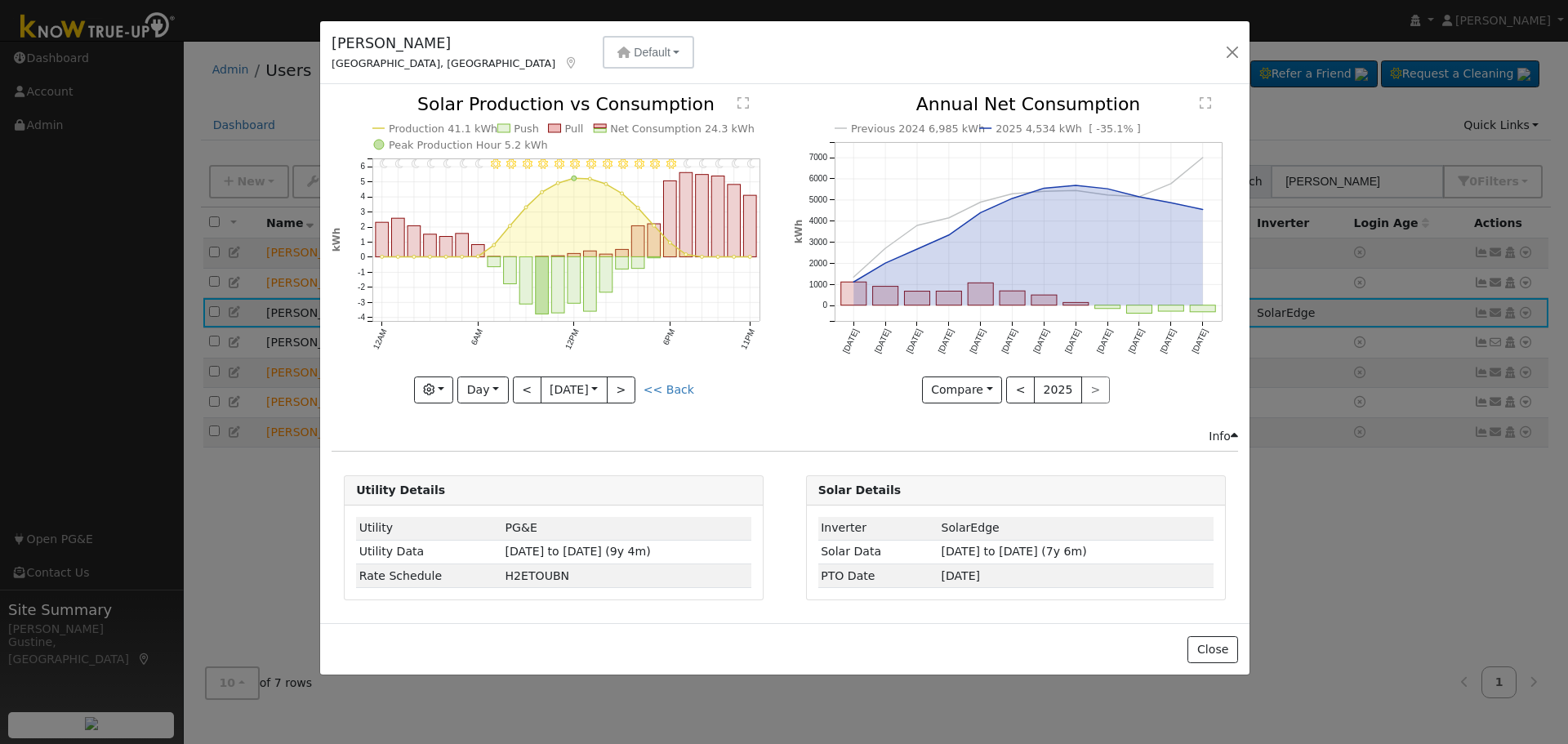
click at [521, 391] on div at bounding box center [554, 249] width 444 height 308
click at [521, 391] on button "<" at bounding box center [527, 391] width 29 height 28
type input "[DATE]"
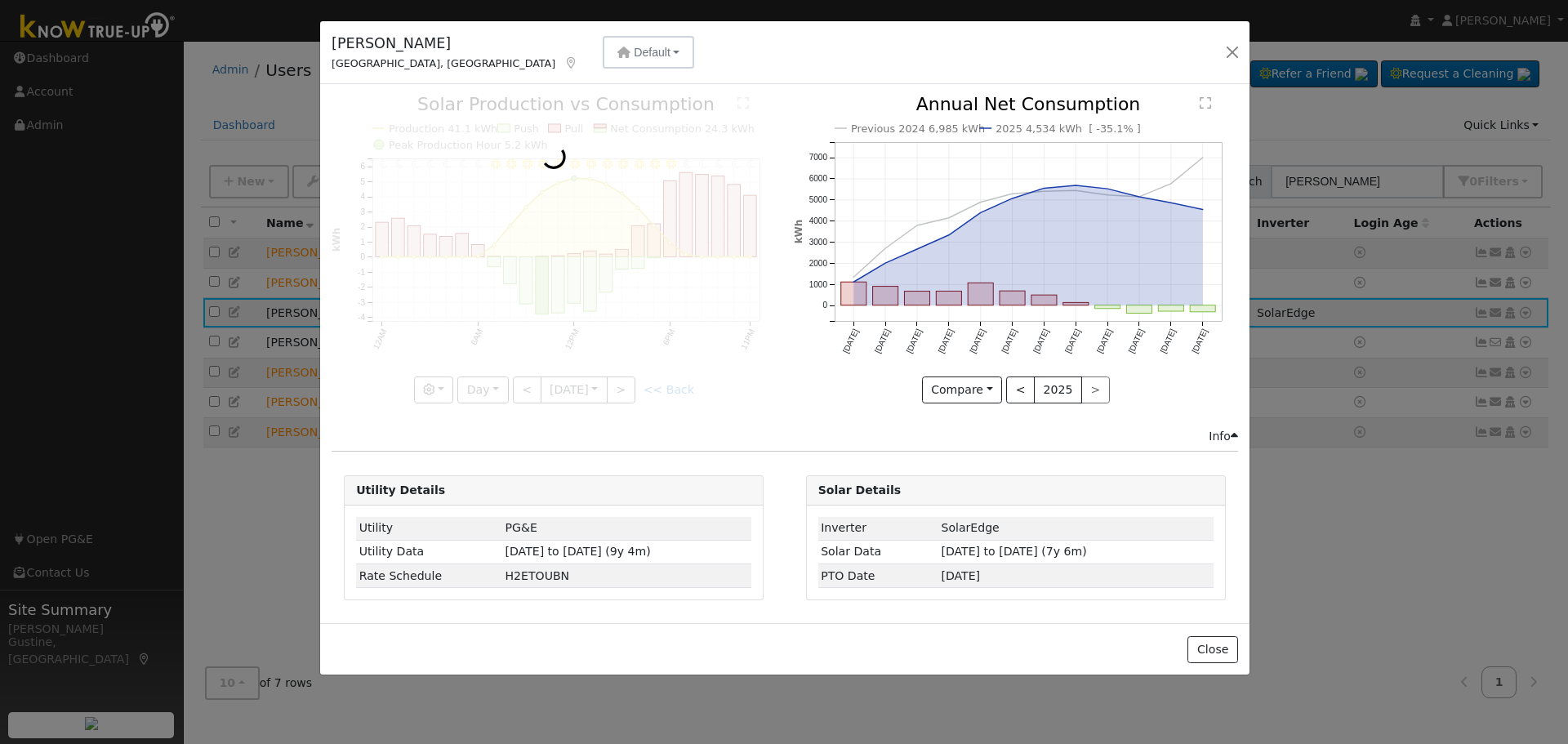
click at [521, 391] on div at bounding box center [554, 249] width 444 height 308
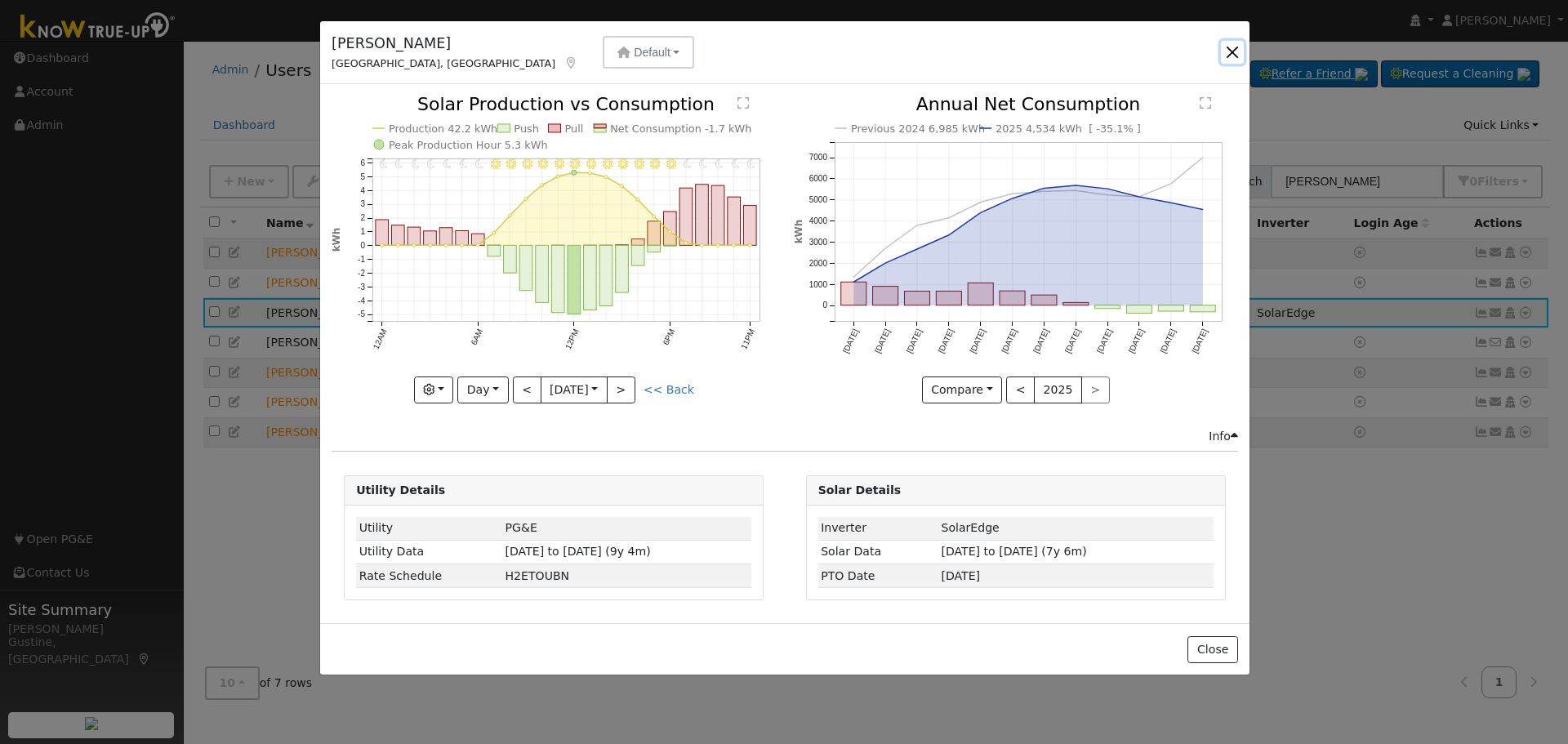
drag, startPoint x: 1234, startPoint y: 49, endPoint x: 1290, endPoint y: 72, distance: 60.5
click at [1234, 50] on button "button" at bounding box center [1232, 52] width 23 height 23
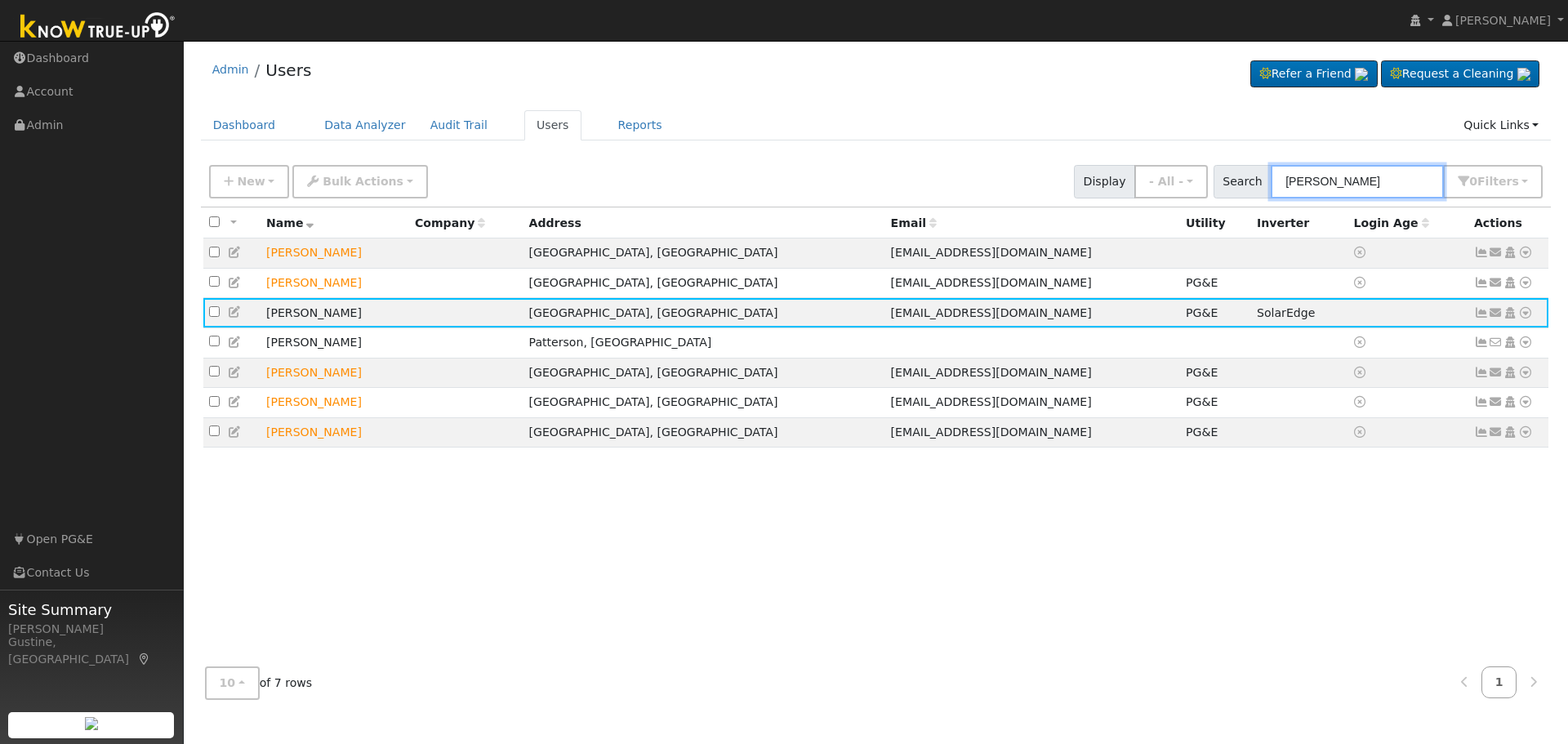
click at [903, 192] on div "New Add User Quick Add Quick Connect Quick Convert Lead Bulk Actions Send Email…" at bounding box center [875, 178] width 1340 height 39
type input "[PERSON_NAME]"
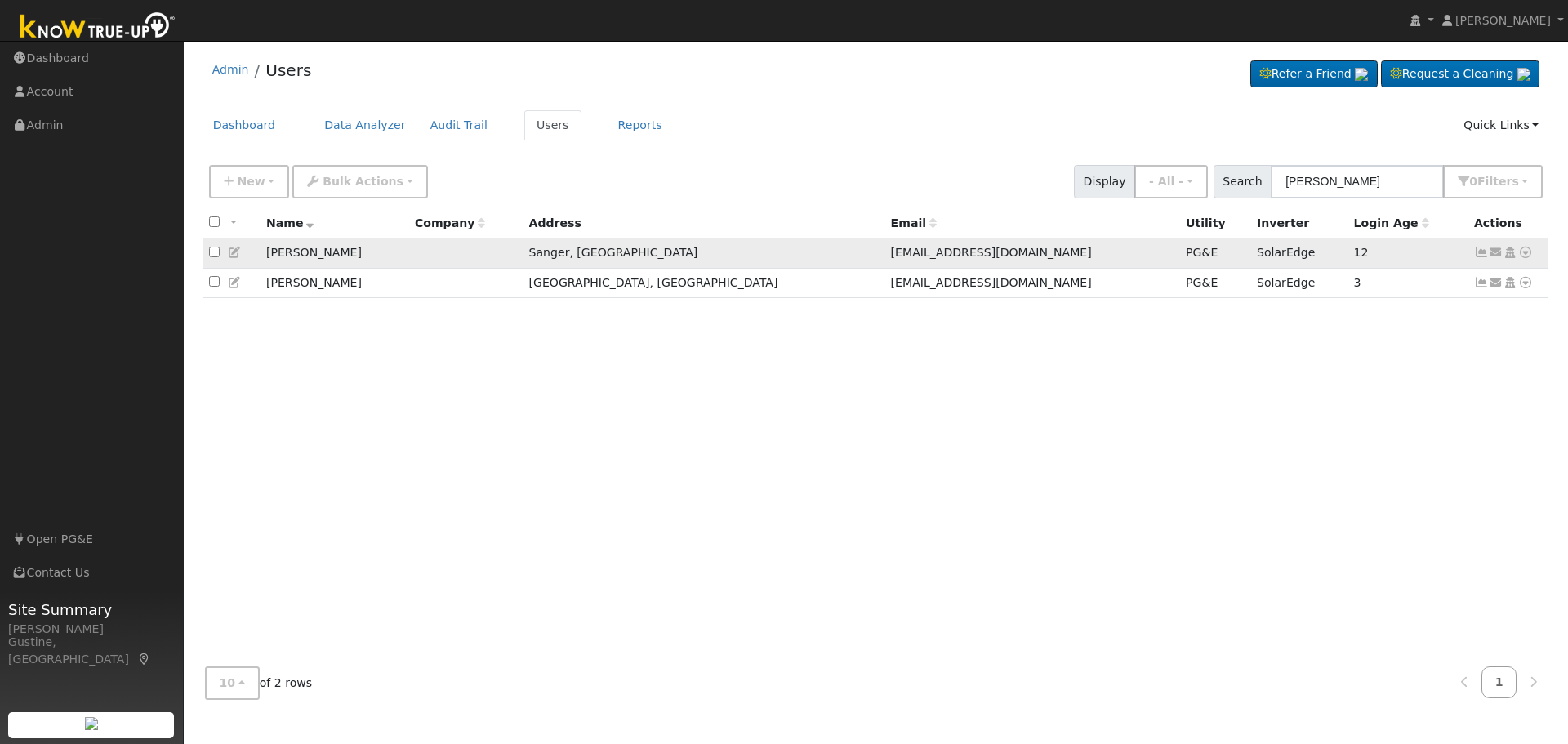
click at [1474, 253] on icon at bounding box center [1481, 252] width 15 height 12
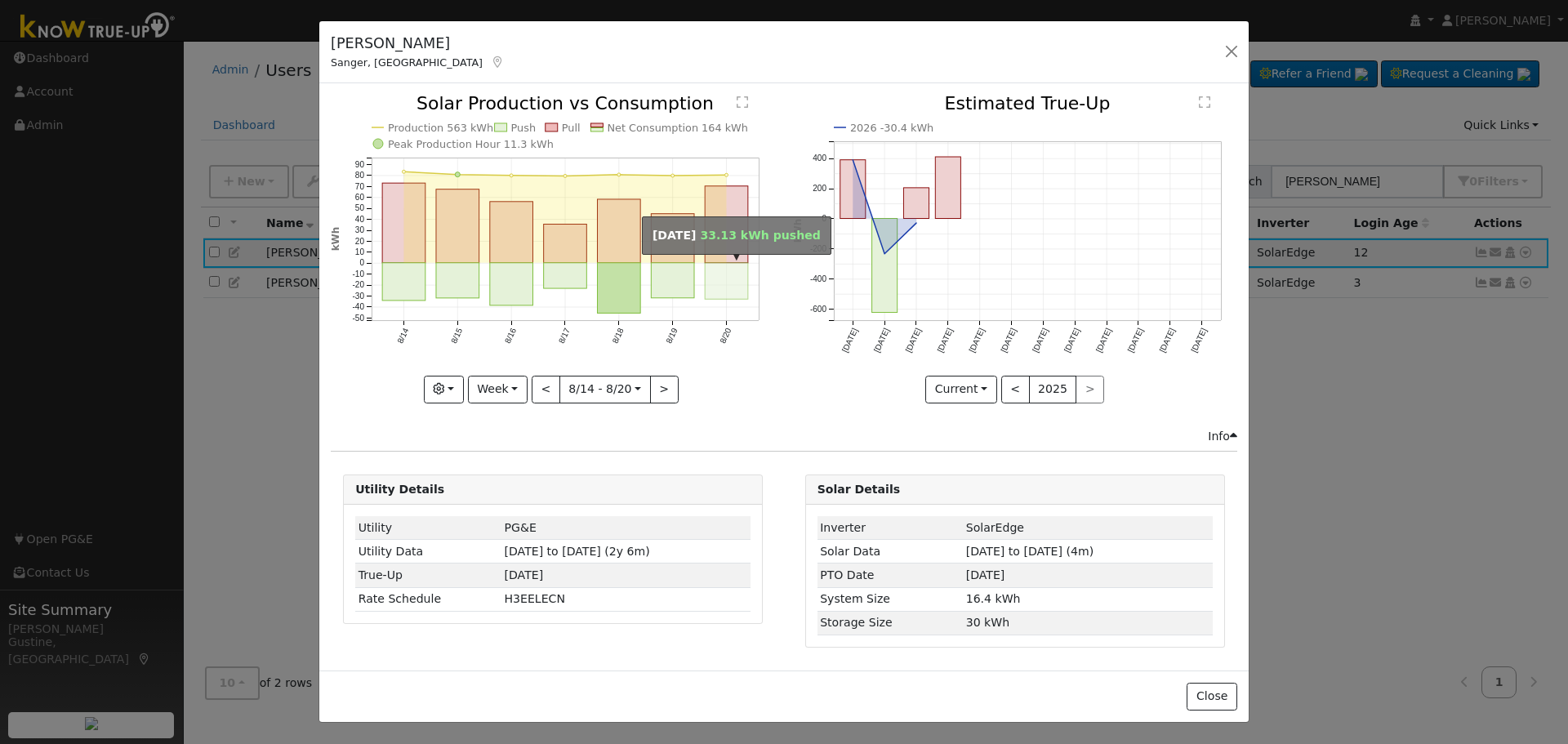
click at [733, 273] on rect "onclick=""" at bounding box center [727, 281] width 43 height 36
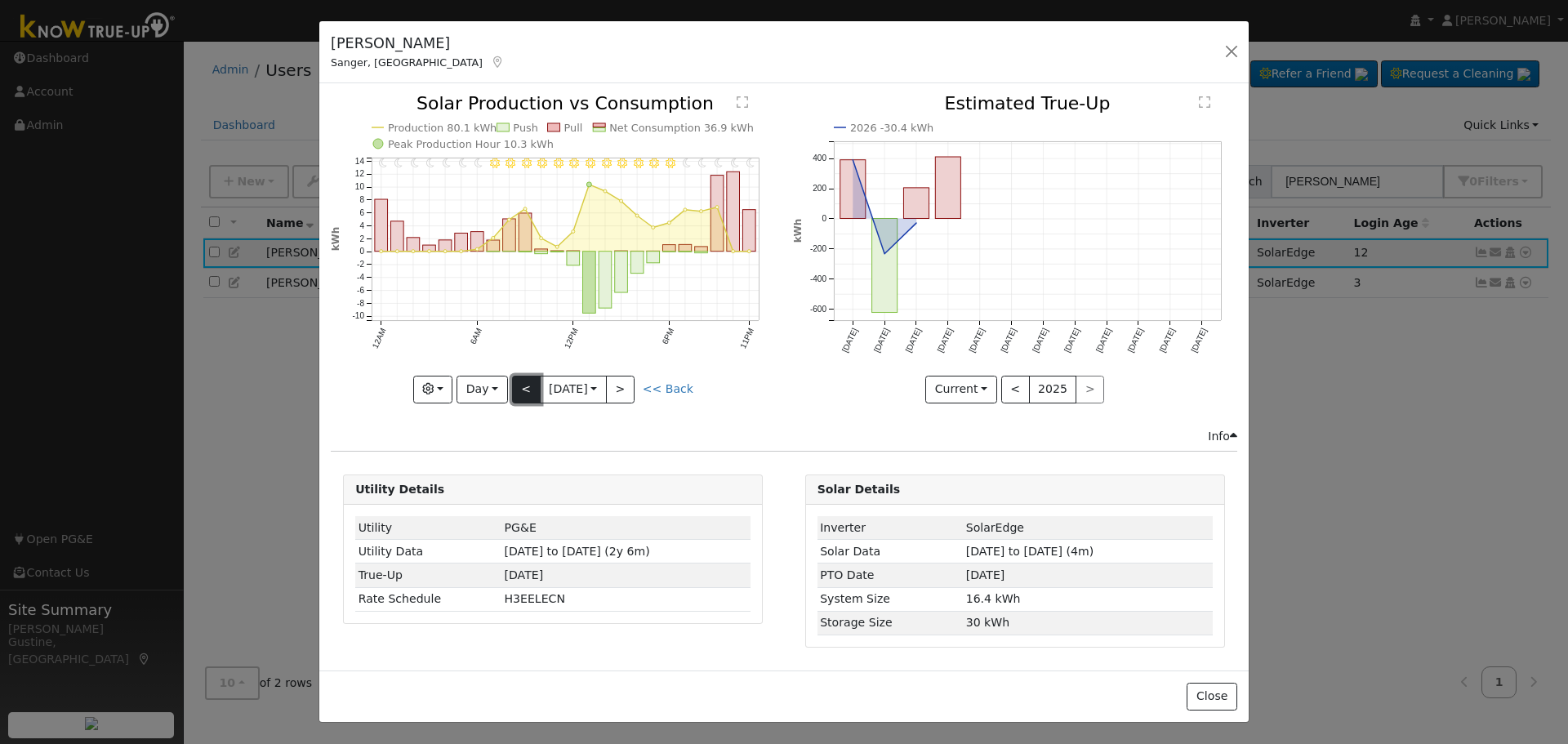
click at [522, 380] on button "<" at bounding box center [526, 390] width 29 height 28
click at [525, 391] on button "<" at bounding box center [526, 390] width 29 height 28
type input "[DATE]"
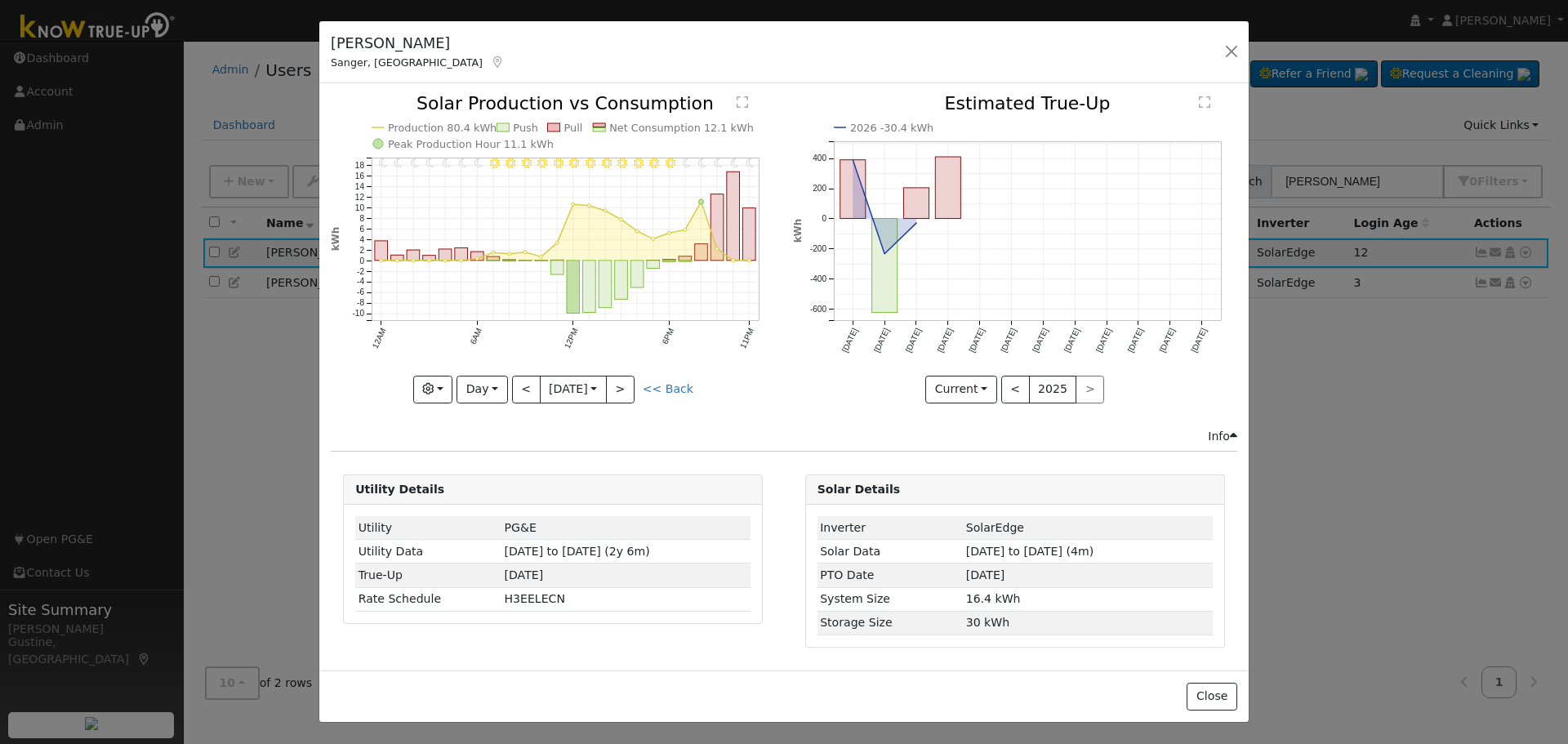
click at [1237, 32] on div "[PERSON_NAME], CA Default Account Default Account [STREET_ADDRESS] Primary Acco…" at bounding box center [784, 53] width 929 height 63
click at [1237, 52] on button "button" at bounding box center [1231, 51] width 23 height 23
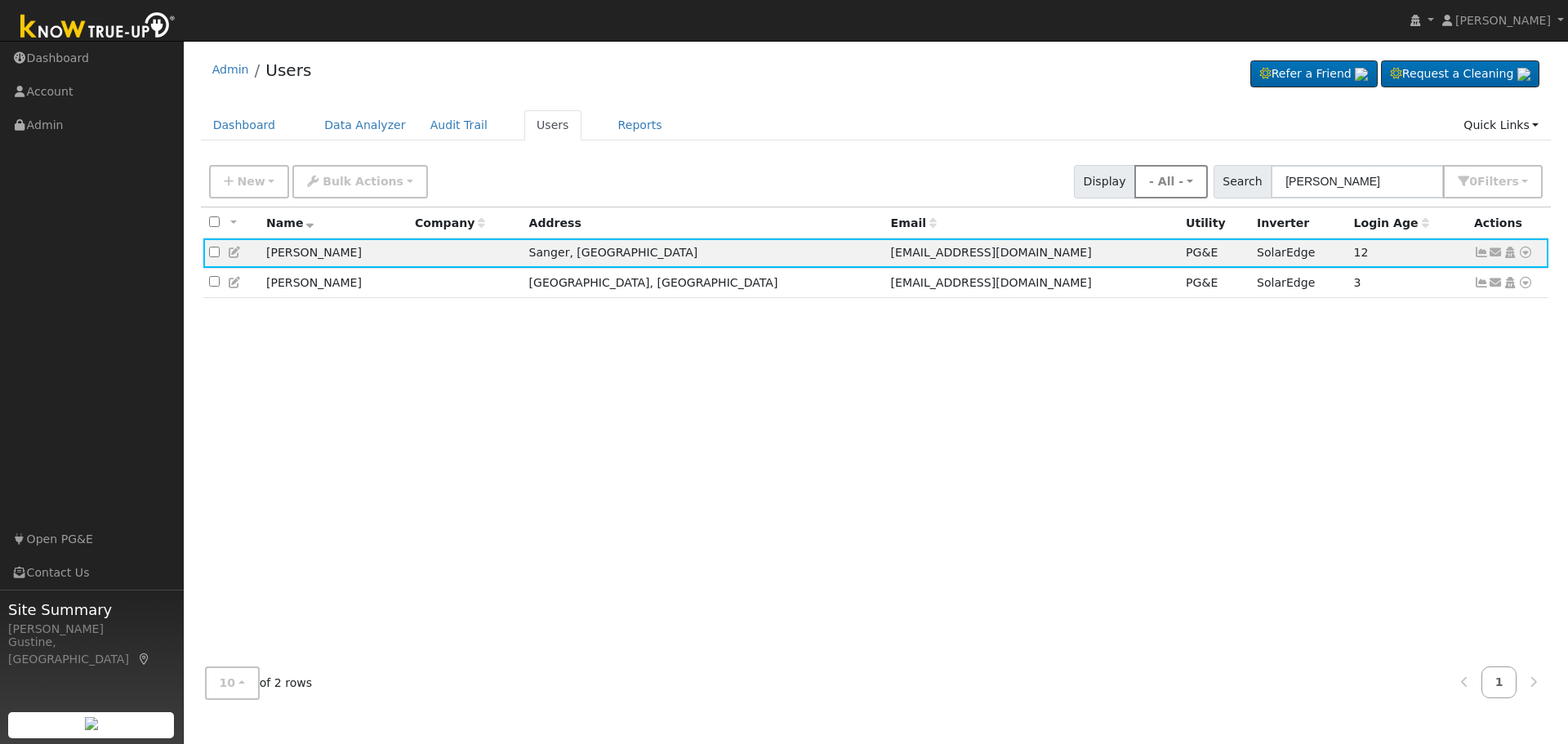
drag, startPoint x: 1344, startPoint y: 159, endPoint x: 1202, endPoint y: 195, distance: 146.5
click at [1202, 194] on div "New Add User Quick Add Quick Connect Quick Convert Lead Bulk Actions Send Email…" at bounding box center [876, 181] width 1350 height 50
click at [1311, 201] on div "New Add User Quick Add Quick Connect Quick Convert Lead Bulk Actions Send Email…" at bounding box center [876, 181] width 1350 height 50
click at [1314, 183] on input "[PERSON_NAME]" at bounding box center [1357, 181] width 173 height 33
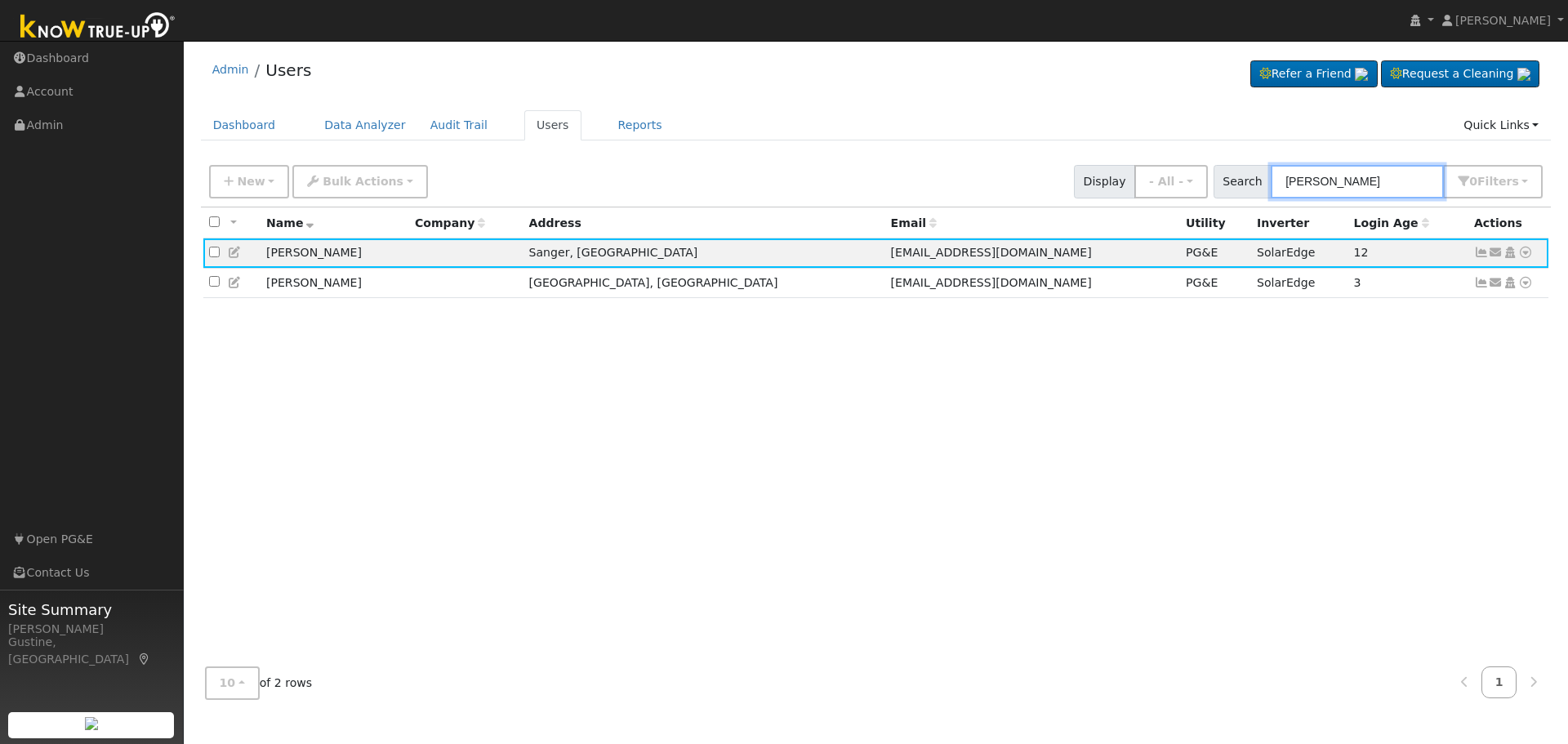
click at [1314, 183] on input "[PERSON_NAME]" at bounding box center [1357, 181] width 173 height 33
type input "[PERSON_NAME]"
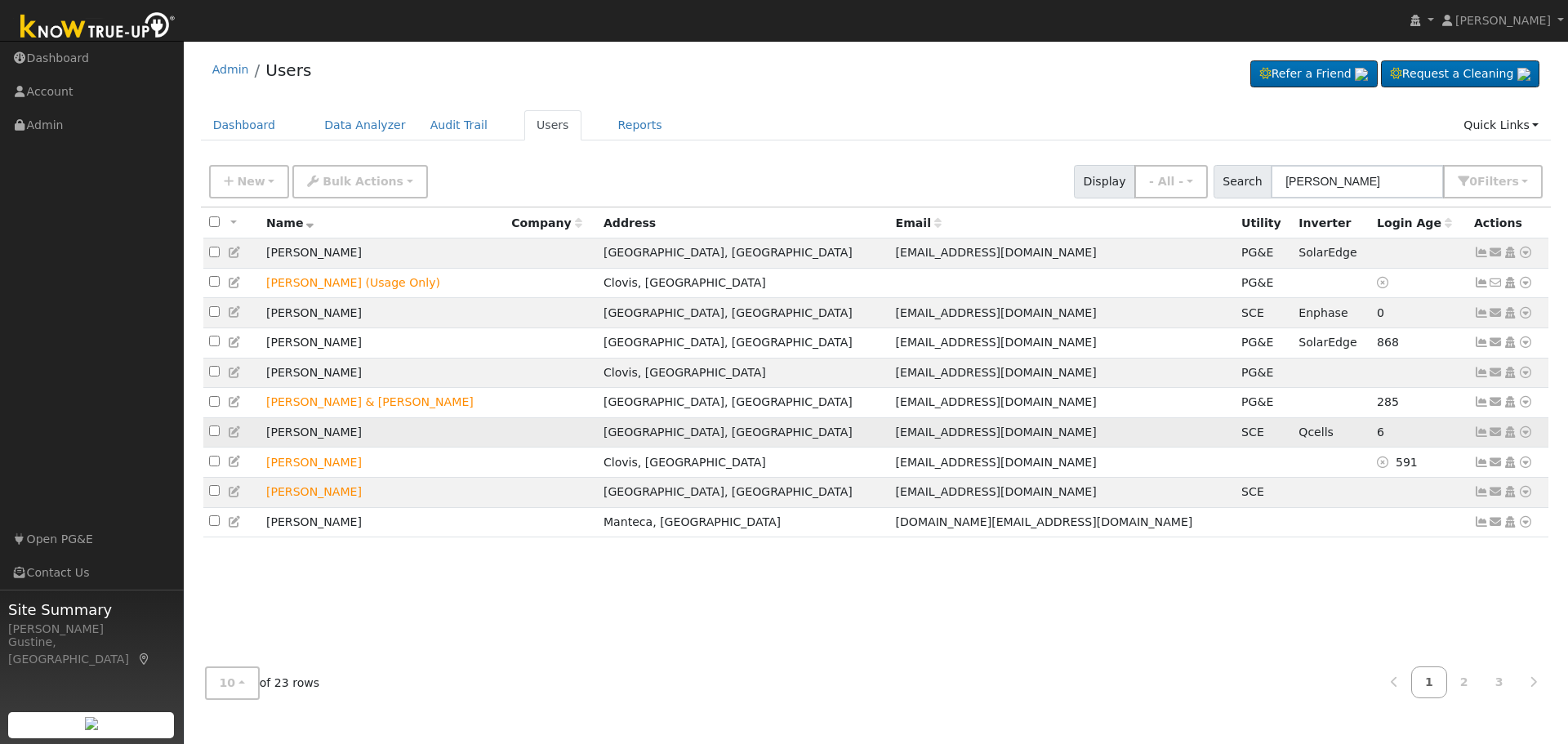
click at [1484, 438] on icon at bounding box center [1481, 432] width 15 height 12
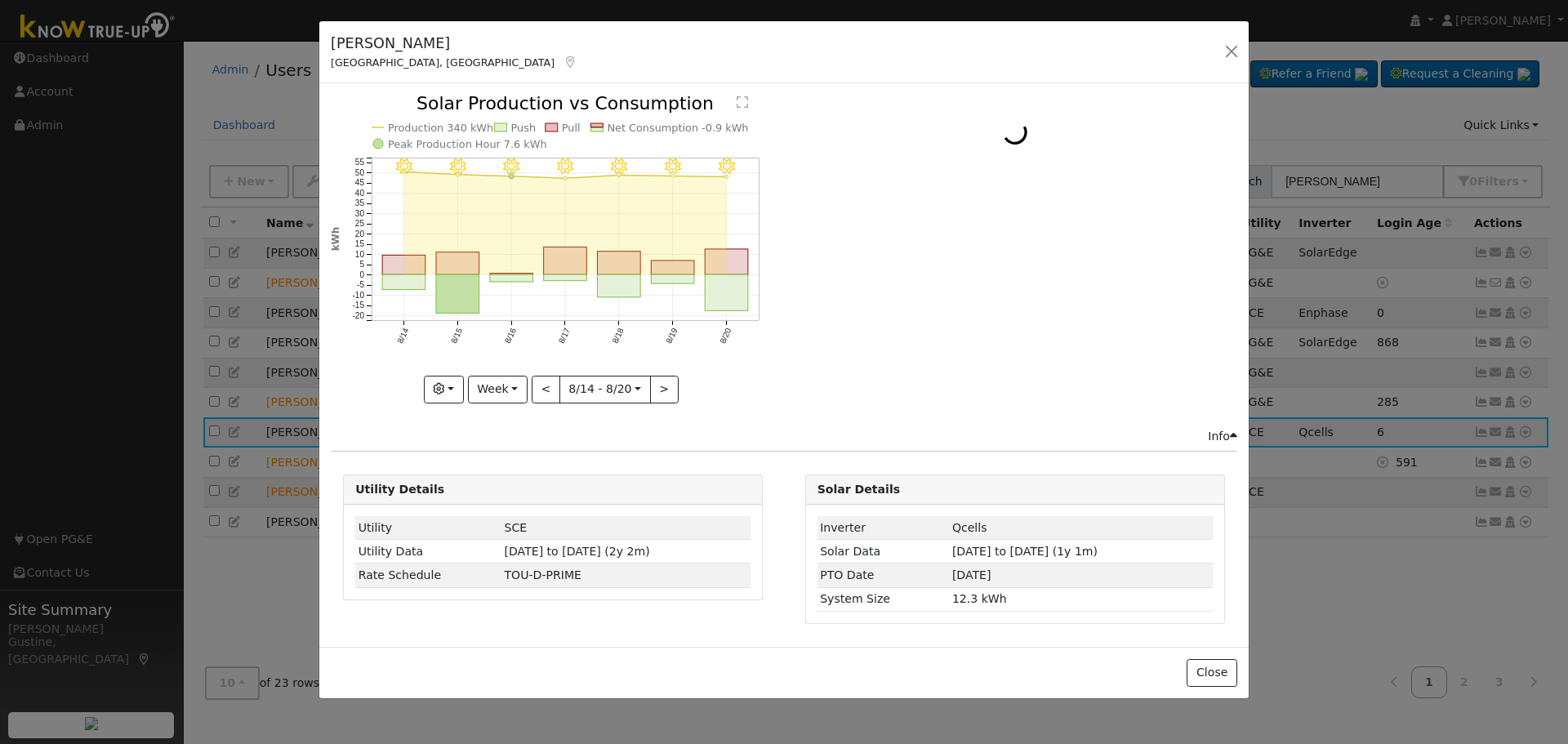
click at [703, 295] on icon "8/20 - Clear 8/19 - Clear 8/18 - Clear 8/17 - Clear 8/16 - Clear 8/15 - Clear 8…" at bounding box center [553, 247] width 444 height 306
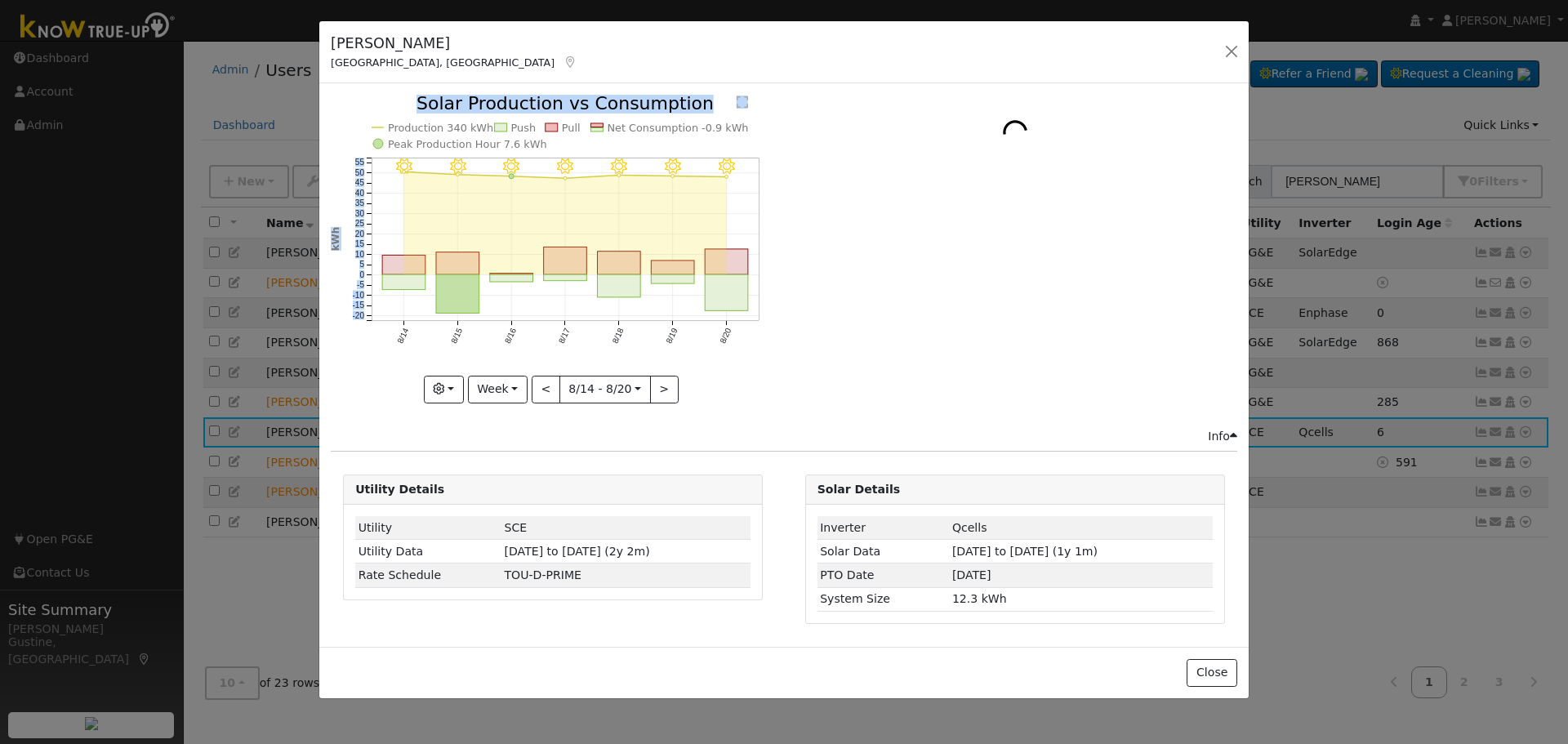
click at [721, 295] on rect "onclick=""" at bounding box center [727, 293] width 43 height 36
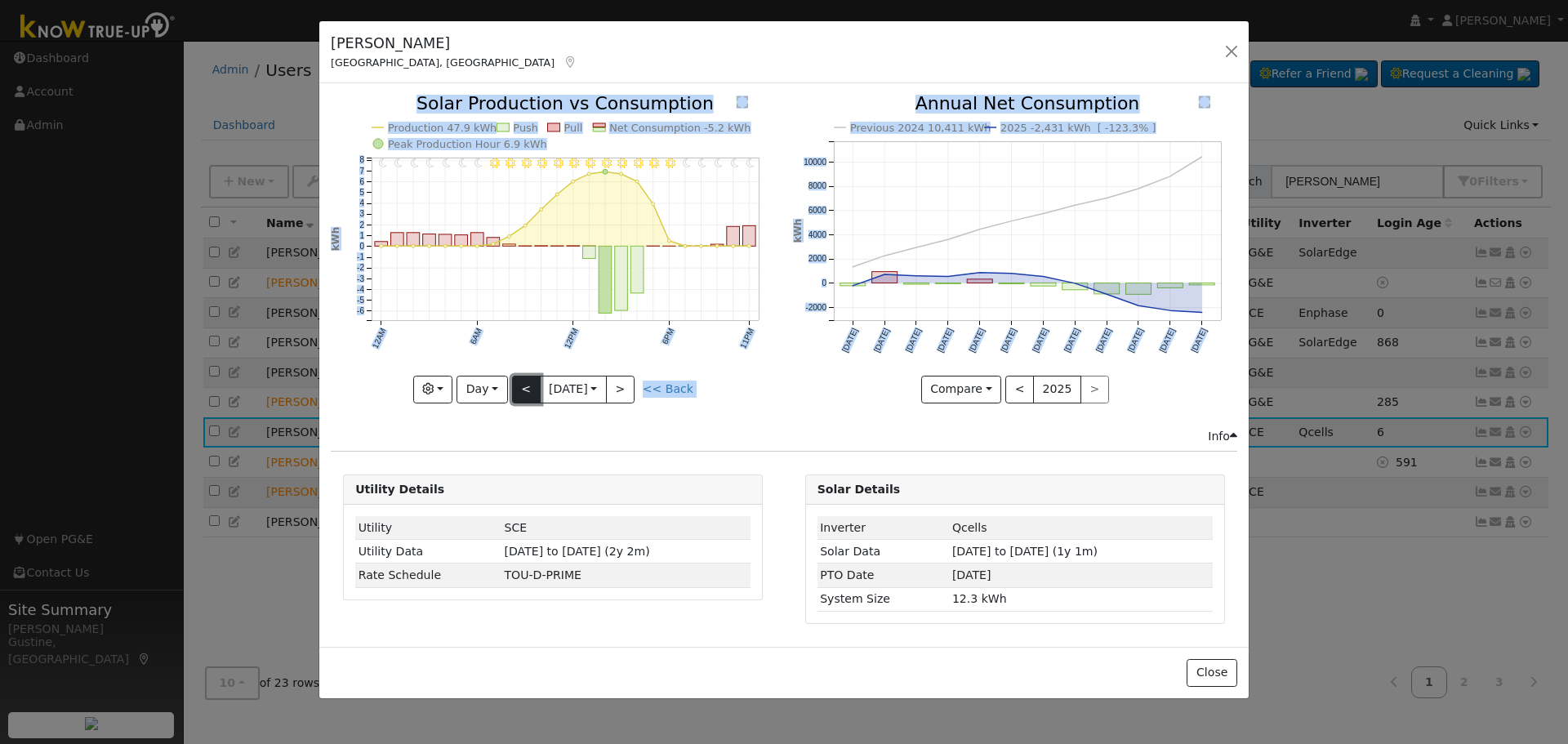
click at [533, 392] on button "<" at bounding box center [526, 390] width 29 height 28
type input "[DATE]"
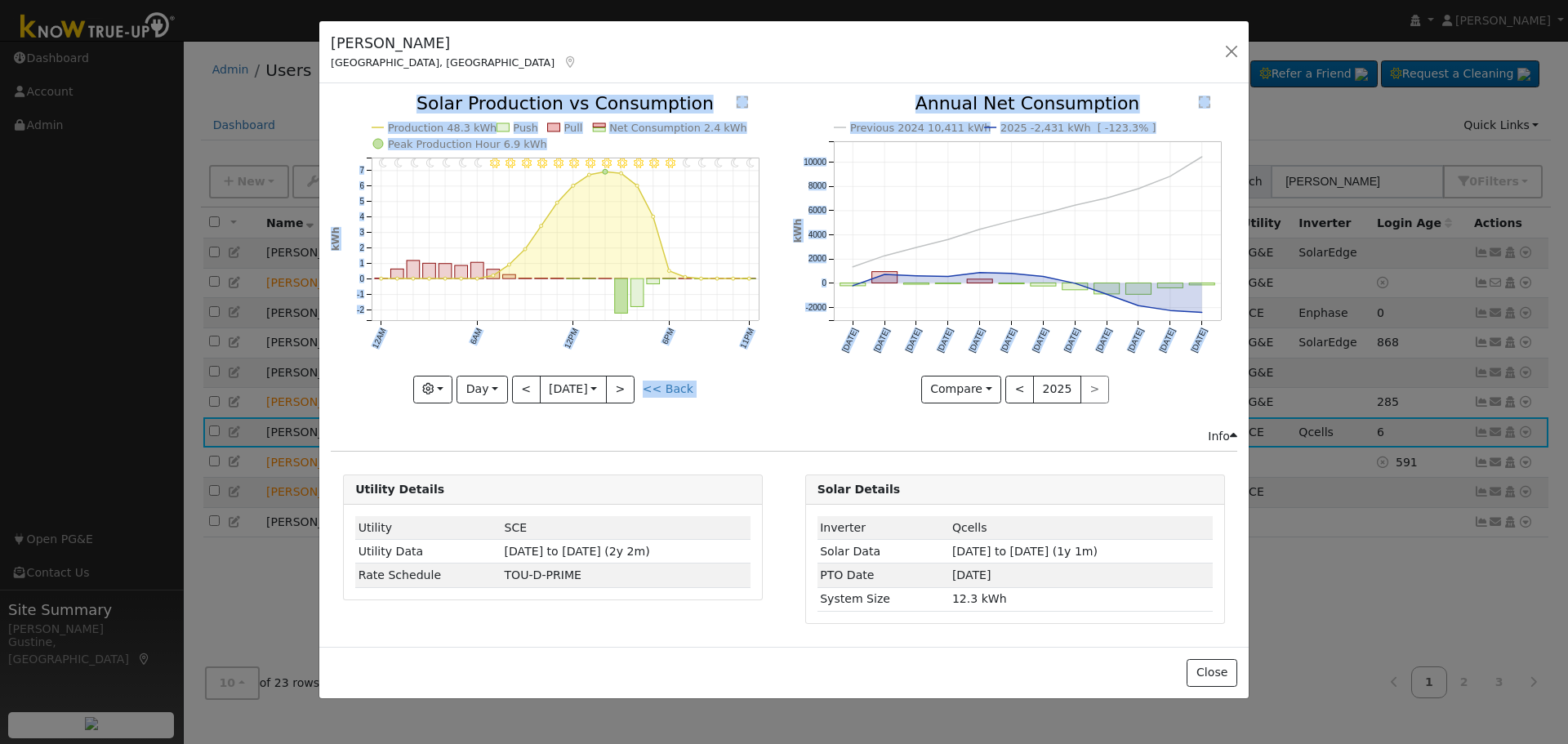
click at [840, 439] on div "Info" at bounding box center [784, 436] width 923 height 17
